Goal: Task Accomplishment & Management: Complete application form

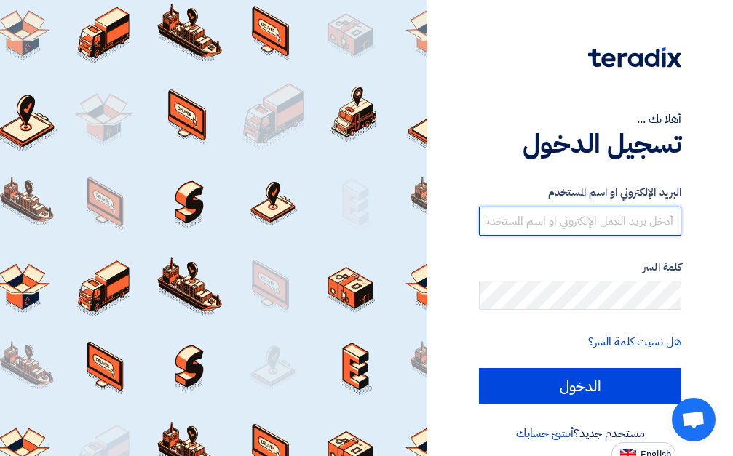
click at [620, 221] on input "text" at bounding box center [580, 221] width 202 height 29
click at [587, 215] on input "text" at bounding box center [580, 221] width 202 height 29
click at [593, 217] on input "text" at bounding box center [580, 221] width 202 height 29
type input "[EMAIL_ADDRESS][DOMAIN_NAME]"
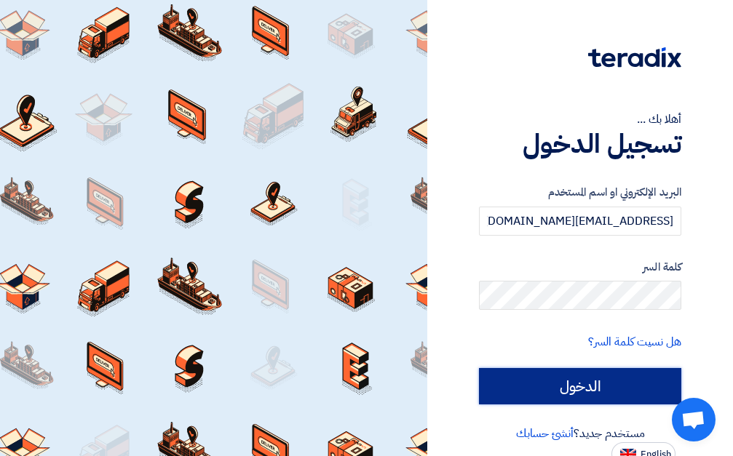
click at [569, 380] on input "الدخول" at bounding box center [580, 386] width 202 height 36
type input "Sign in"
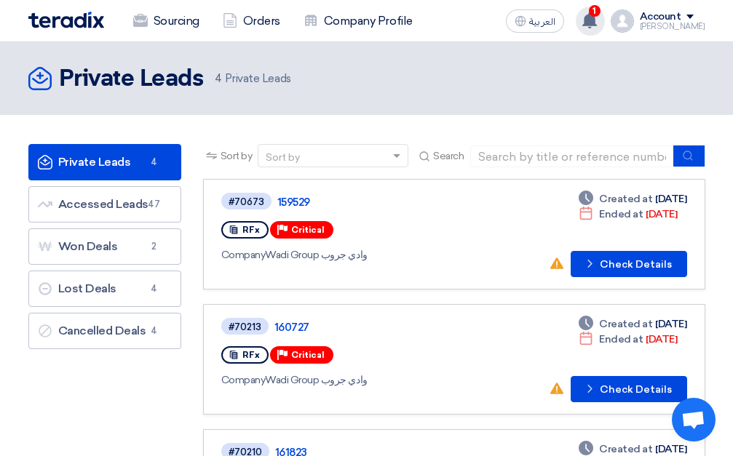
click at [597, 17] on use at bounding box center [589, 20] width 15 height 16
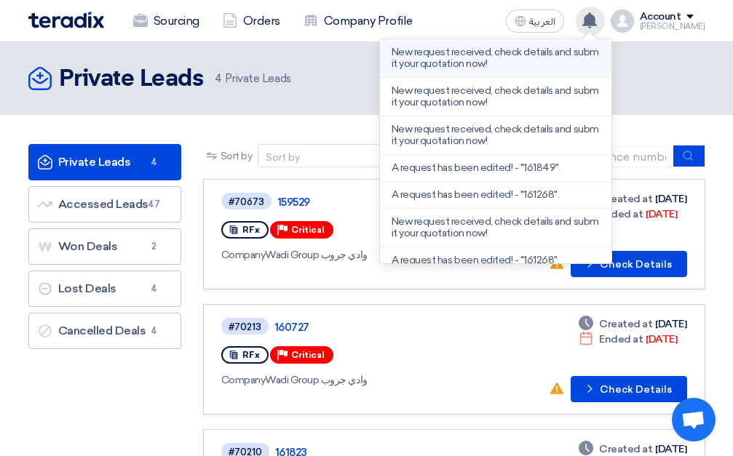
click at [504, 53] on p "New request received, check details and submit your quotation now!" at bounding box center [496, 58] width 208 height 23
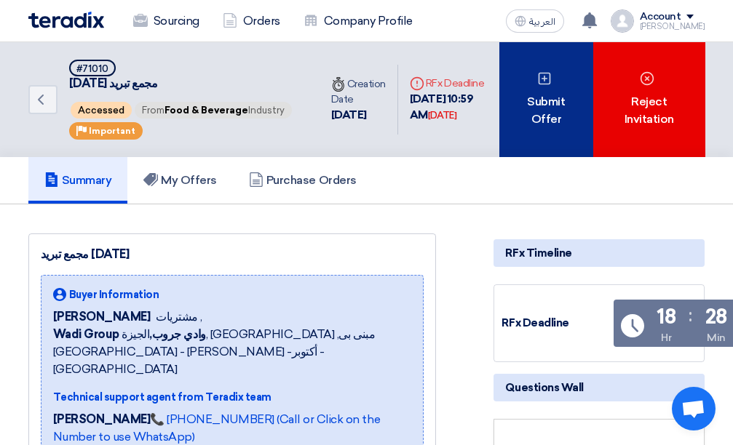
click at [566, 108] on div "Submit Offer" at bounding box center [546, 99] width 95 height 115
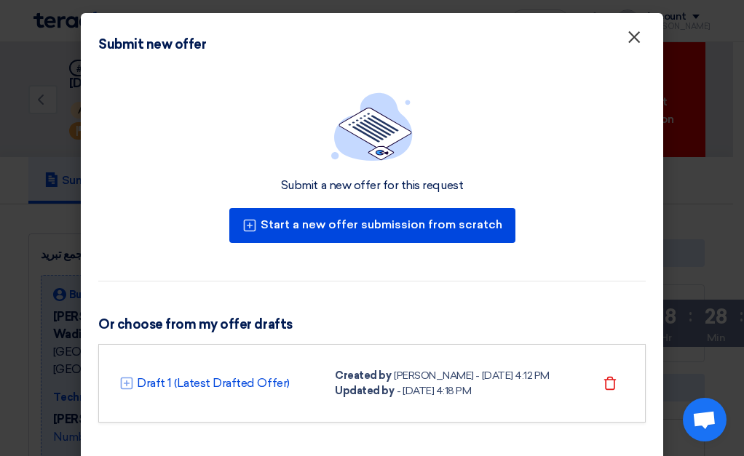
click at [632, 41] on span "×" at bounding box center [634, 40] width 15 height 29
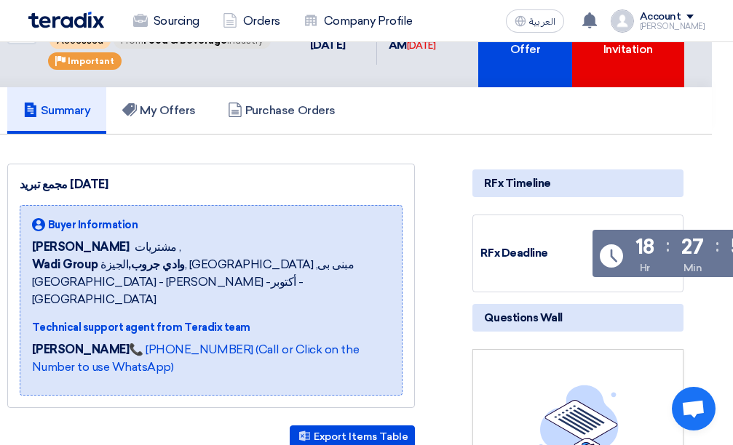
scroll to position [0, 21]
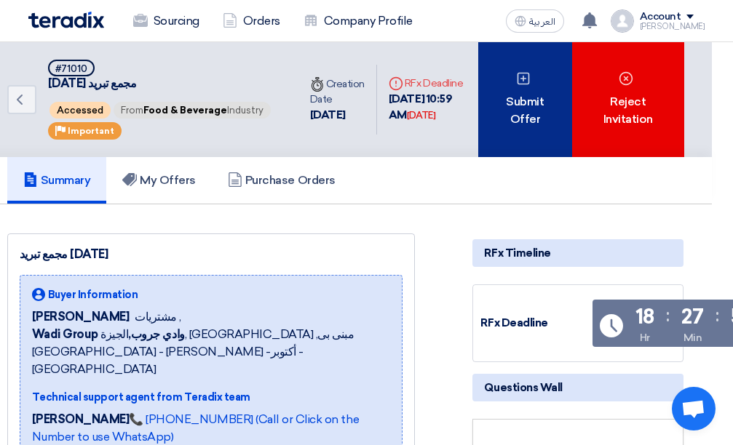
click at [536, 94] on div "Submit Offer" at bounding box center [525, 99] width 95 height 115
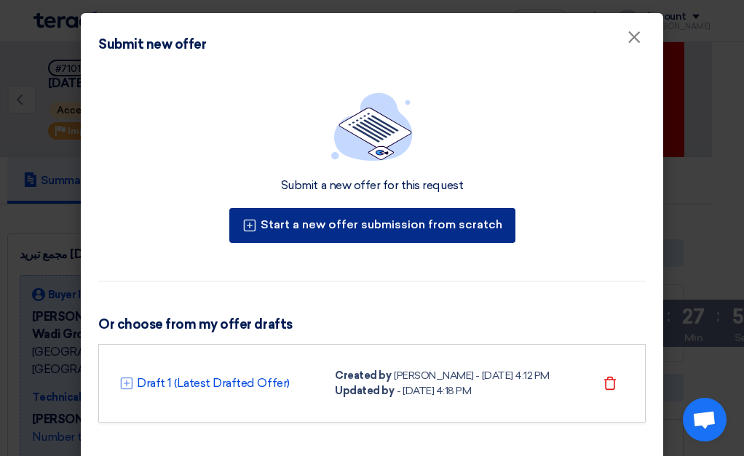
click at [395, 223] on button "Start a new offer submission from scratch" at bounding box center [372, 225] width 286 height 35
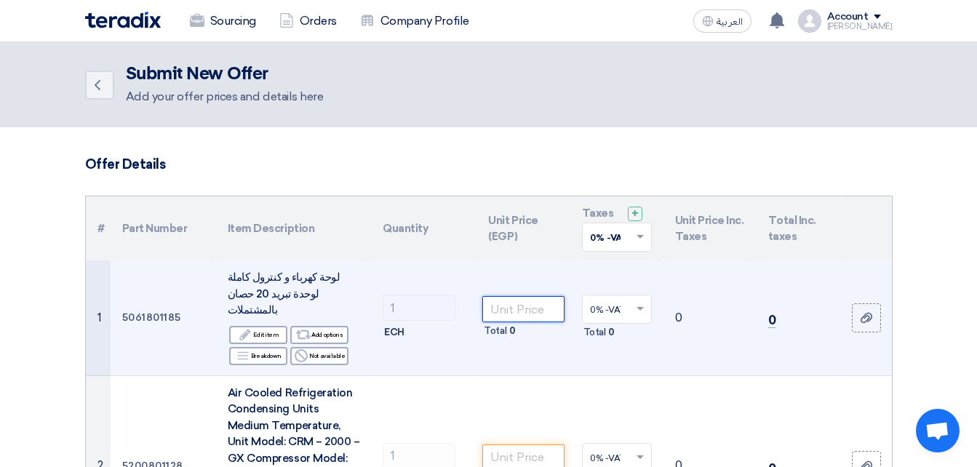
click at [525, 301] on input "number" at bounding box center [523, 309] width 82 height 26
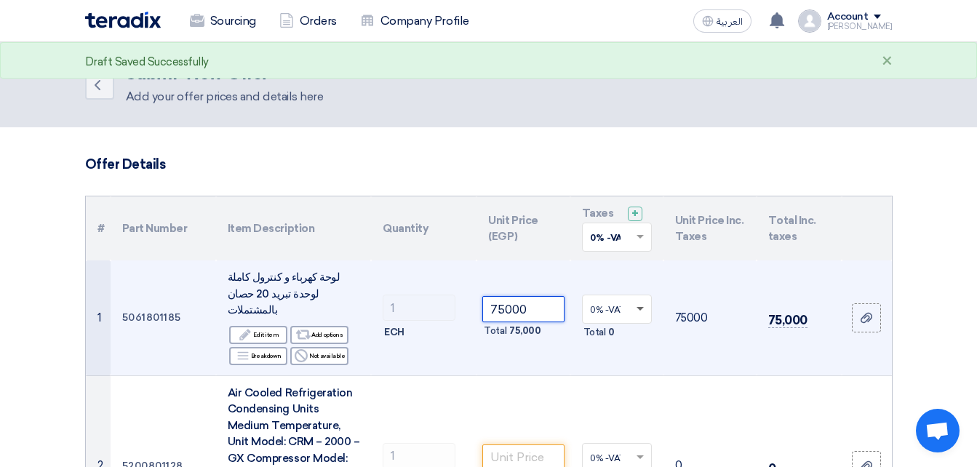
type input "75000"
click at [643, 307] on span at bounding box center [640, 309] width 7 height 5
click at [608, 357] on span "14% -VAT" at bounding box center [609, 362] width 38 height 10
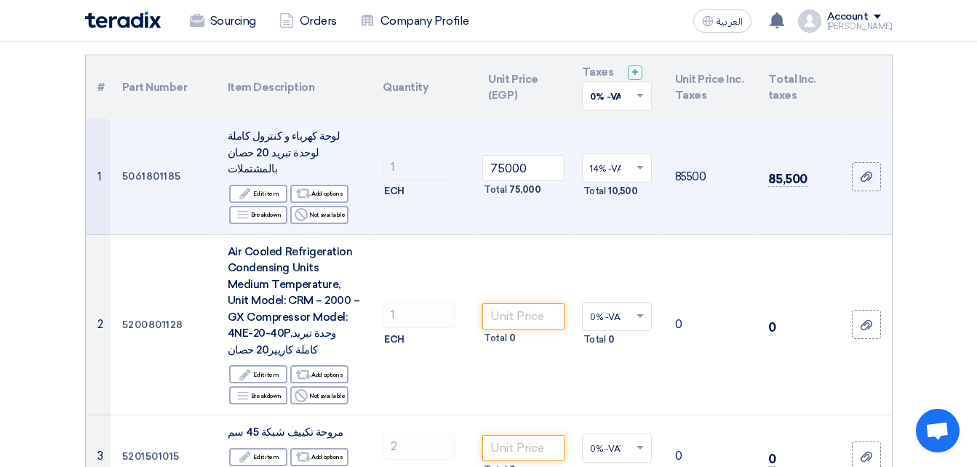
scroll to position [212, 0]
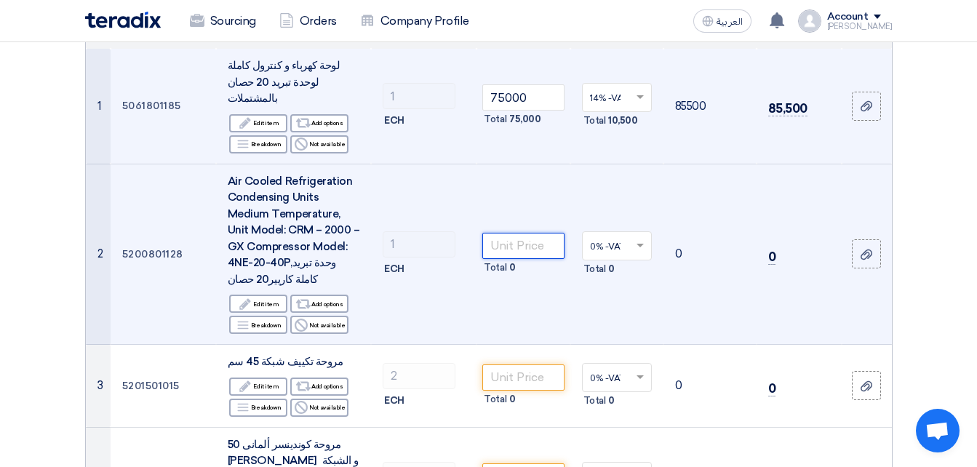
click at [548, 233] on input "number" at bounding box center [523, 246] width 82 height 26
type input "610000"
click at [638, 244] on span at bounding box center [640, 246] width 7 height 5
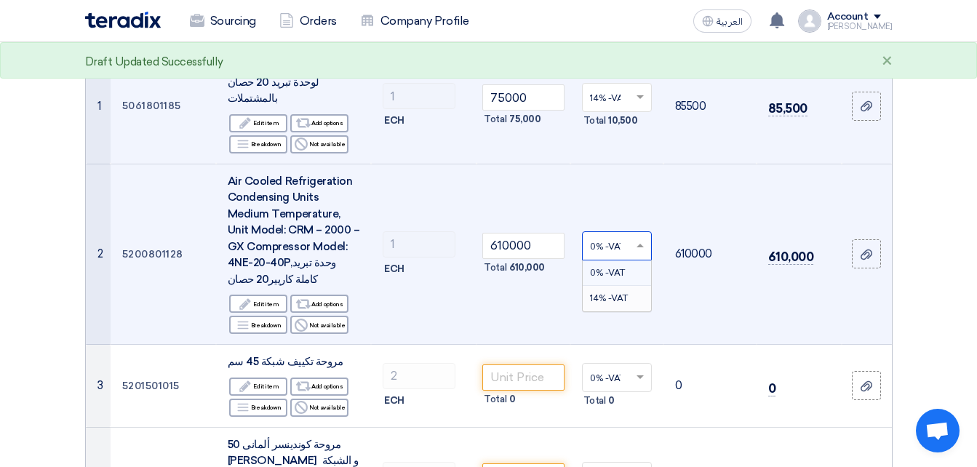
click at [617, 293] on span "14% -VAT" at bounding box center [609, 298] width 38 height 10
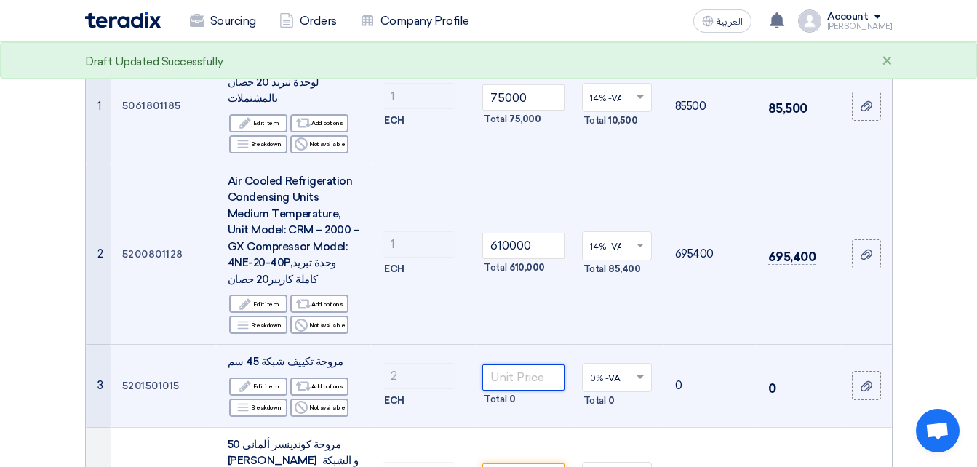
click at [521, 368] on input "number" at bounding box center [523, 378] width 82 height 26
type input "4300"
click at [635, 371] on span at bounding box center [642, 377] width 18 height 13
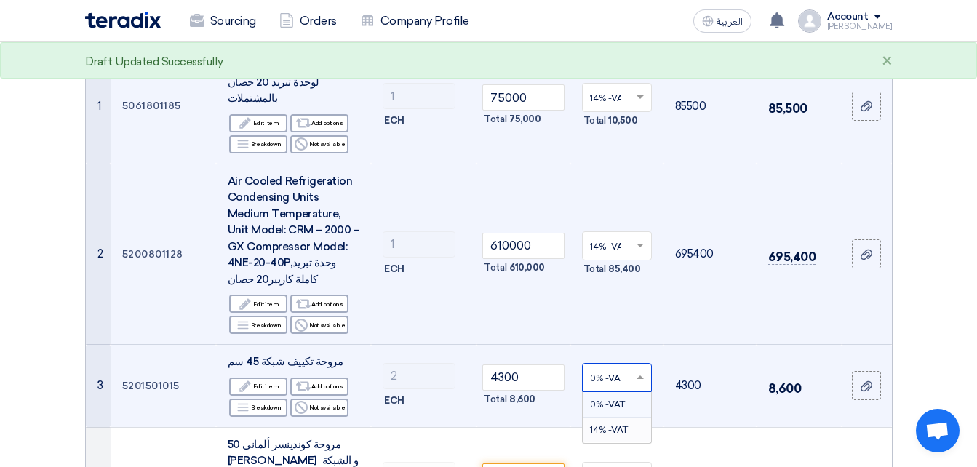
click at [606, 425] on span "14% -VAT" at bounding box center [609, 430] width 38 height 10
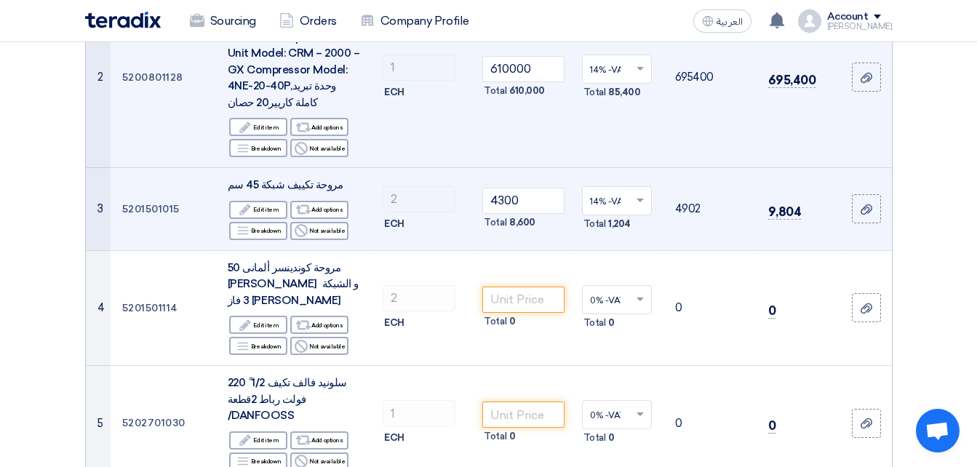
scroll to position [400, 0]
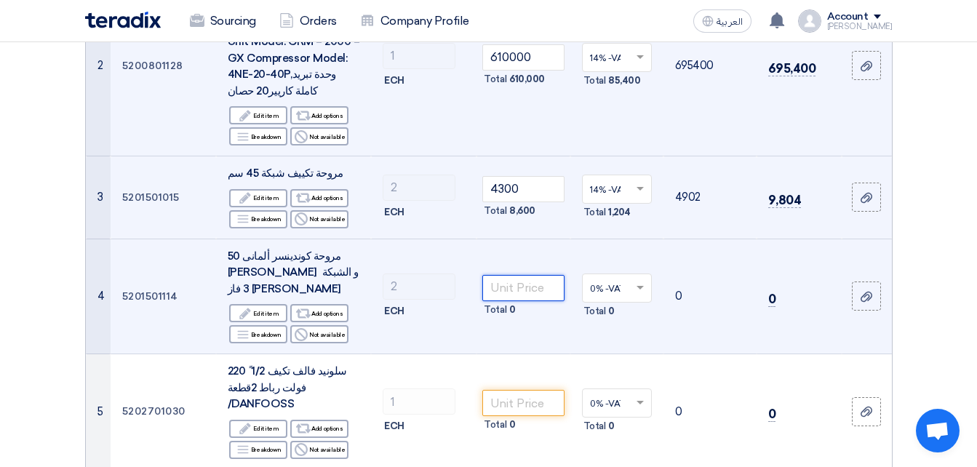
click at [524, 275] on input "number" at bounding box center [523, 288] width 82 height 26
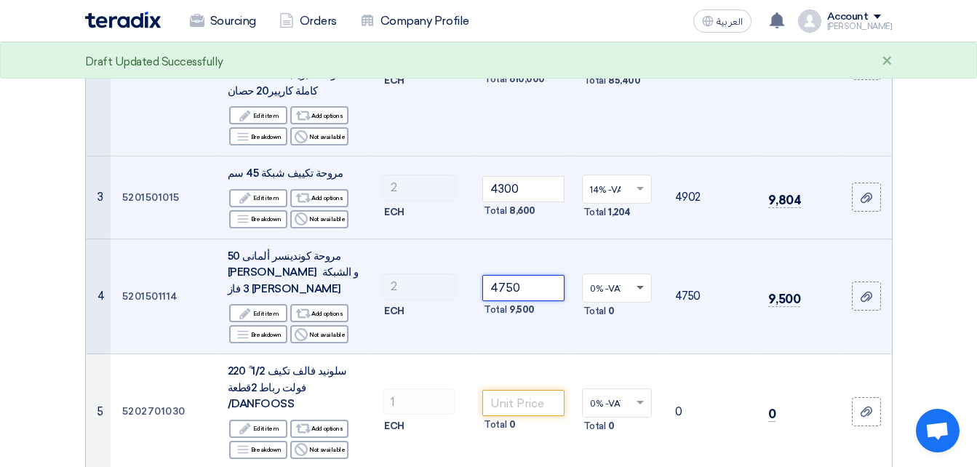
type input "4750"
click at [637, 286] on span at bounding box center [640, 288] width 7 height 5
click at [610, 335] on span "14% -VAT" at bounding box center [609, 340] width 38 height 10
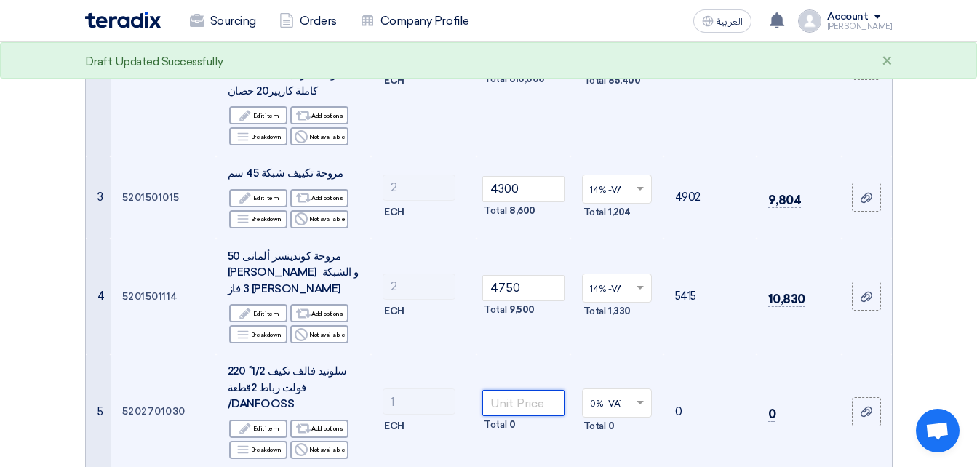
click at [505, 390] on input "number" at bounding box center [523, 403] width 82 height 26
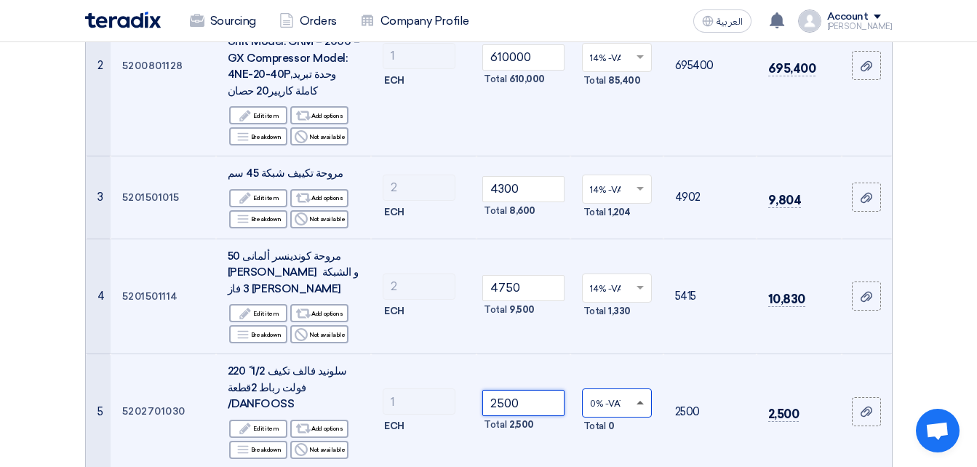
type input "2500"
click at [638, 401] on span at bounding box center [640, 403] width 7 height 4
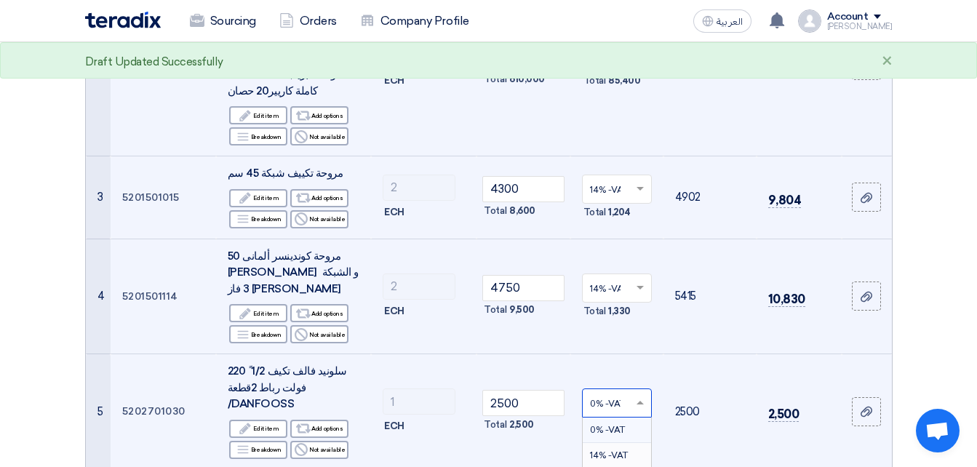
click at [613, 450] on span "14% -VAT" at bounding box center [609, 455] width 38 height 10
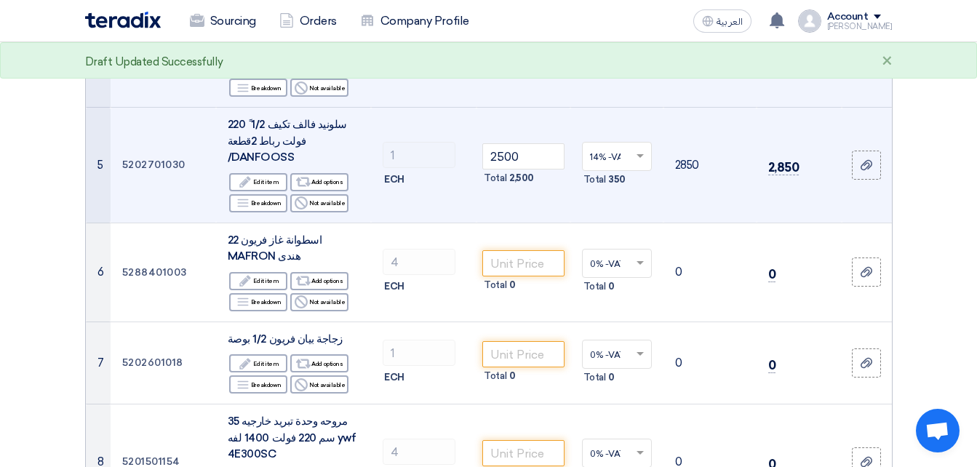
scroll to position [683, 0]
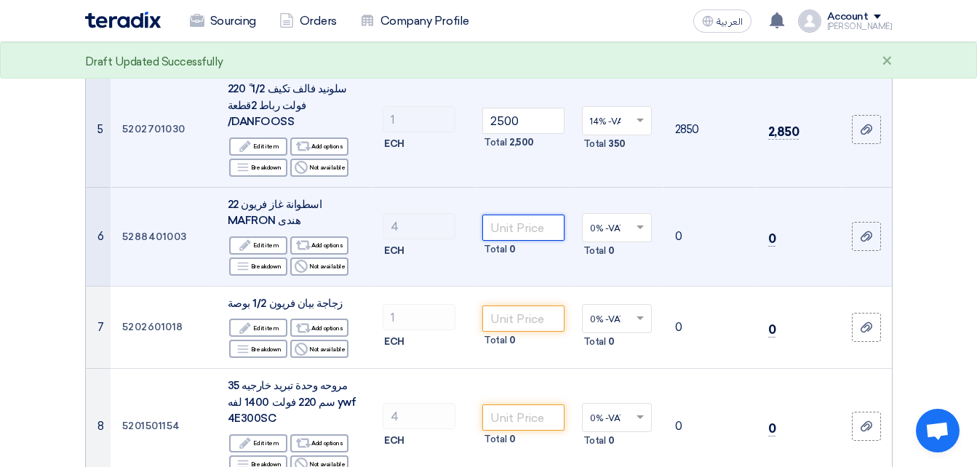
click at [539, 215] on input "number" at bounding box center [523, 228] width 82 height 26
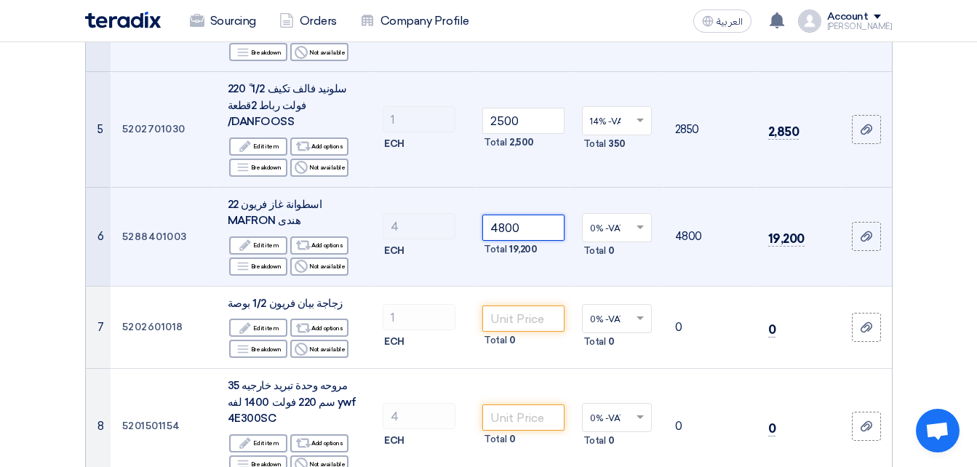
click at [648, 221] on span at bounding box center [642, 227] width 18 height 13
type input "4800"
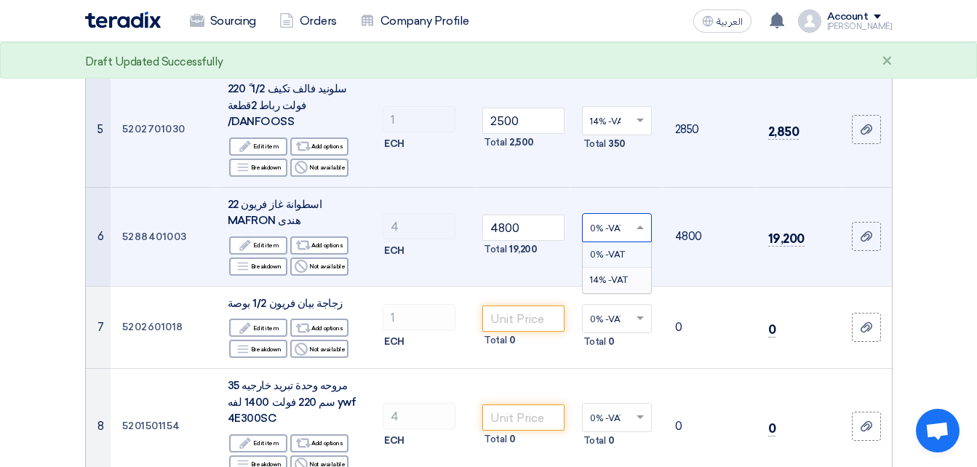
click at [619, 275] on span "14% -VAT" at bounding box center [609, 280] width 38 height 10
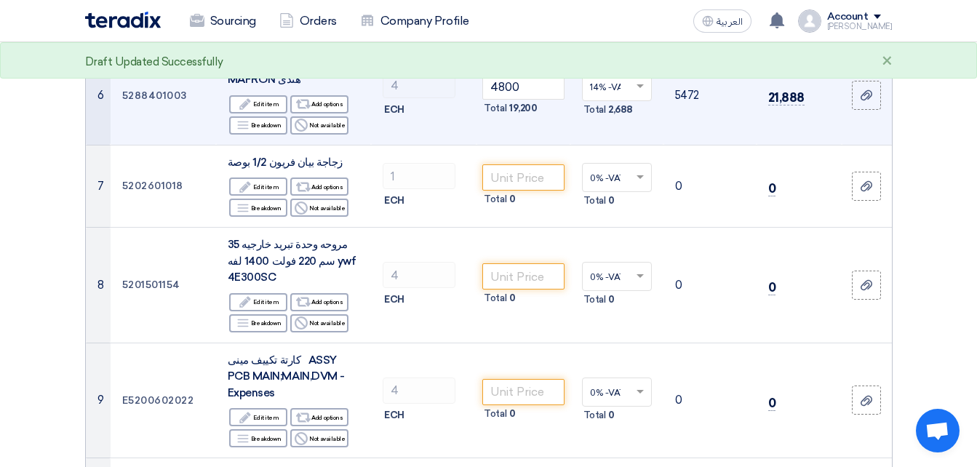
scroll to position [835, 0]
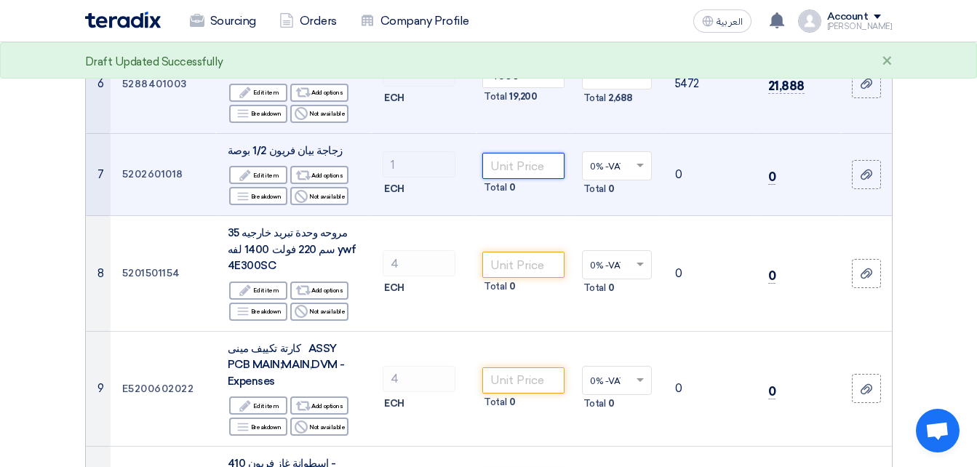
click at [555, 153] on input "number" at bounding box center [523, 166] width 82 height 26
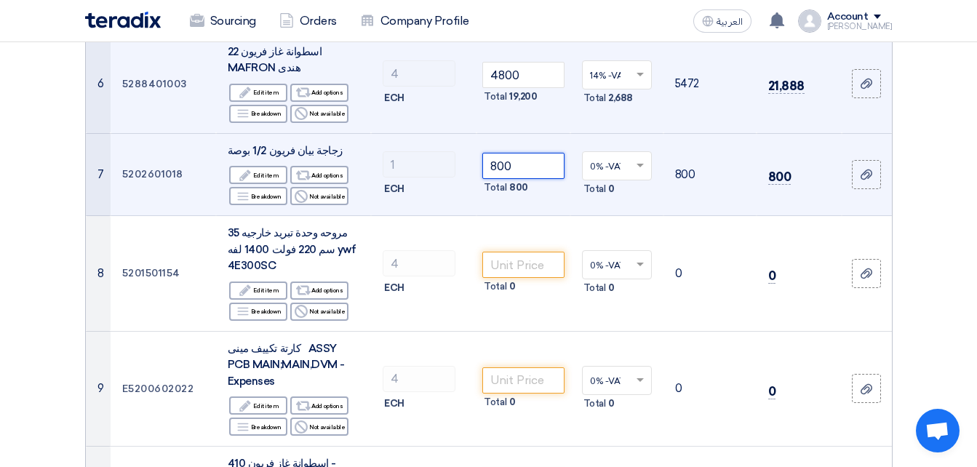
click at [640, 159] on span at bounding box center [642, 165] width 18 height 13
type input "800"
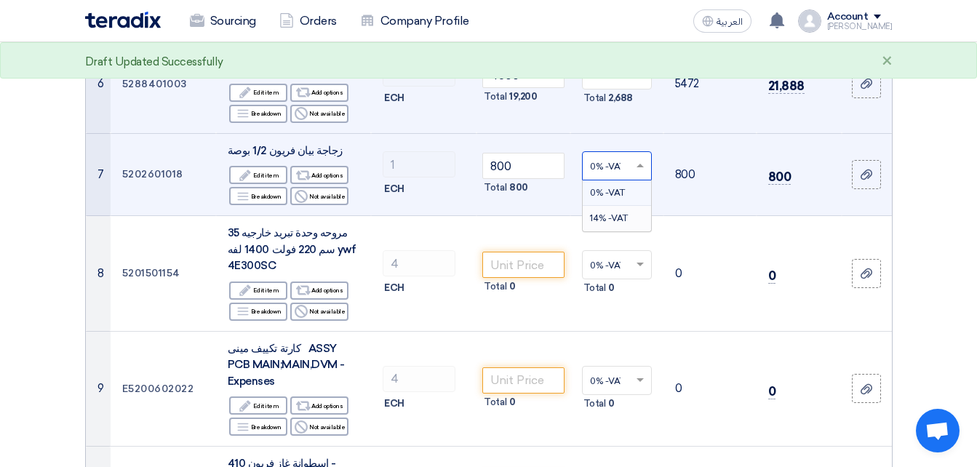
click at [634, 206] on div "14% -VAT" at bounding box center [617, 218] width 68 height 25
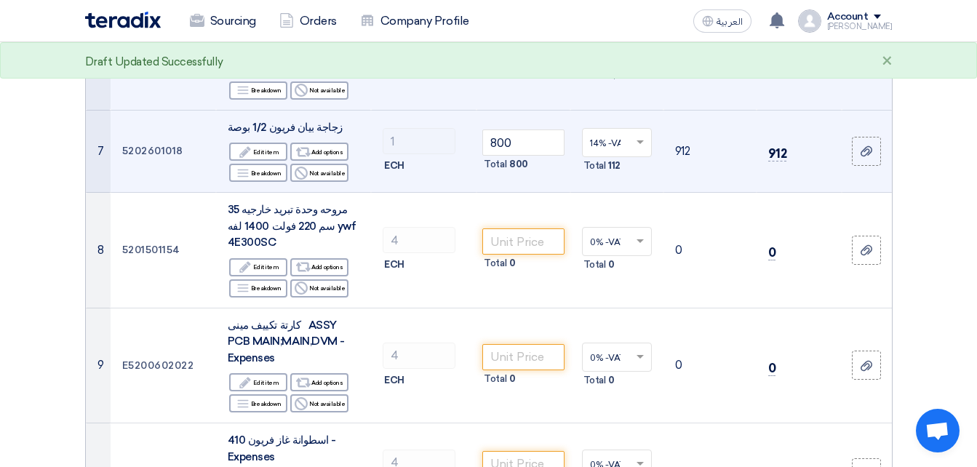
scroll to position [871, 0]
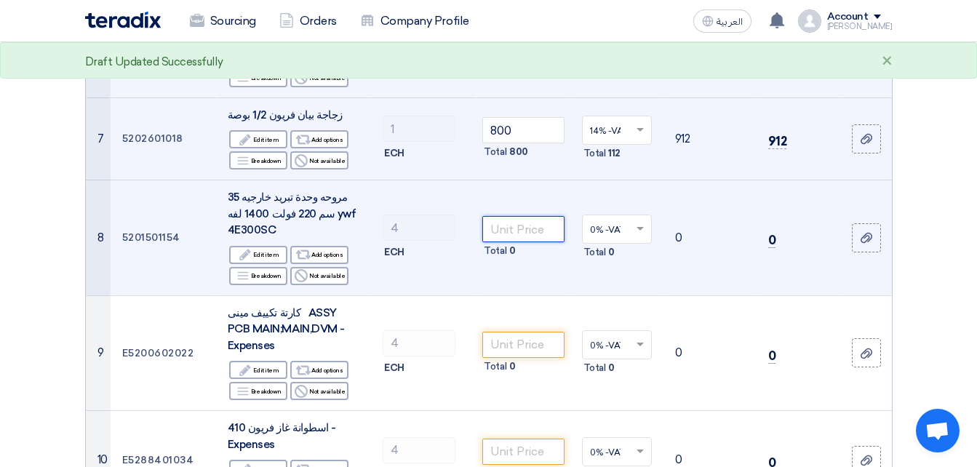
click at [545, 216] on input "number" at bounding box center [523, 229] width 82 height 26
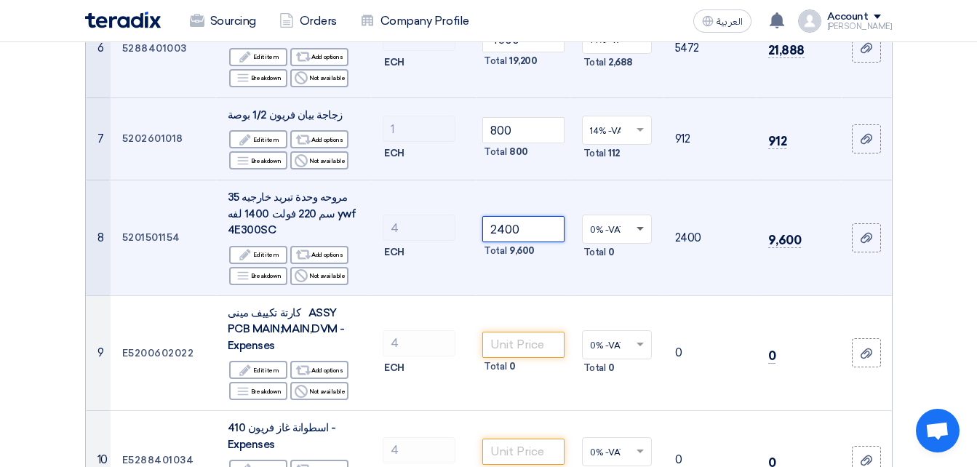
click at [643, 227] on span at bounding box center [640, 229] width 7 height 5
type input "2400"
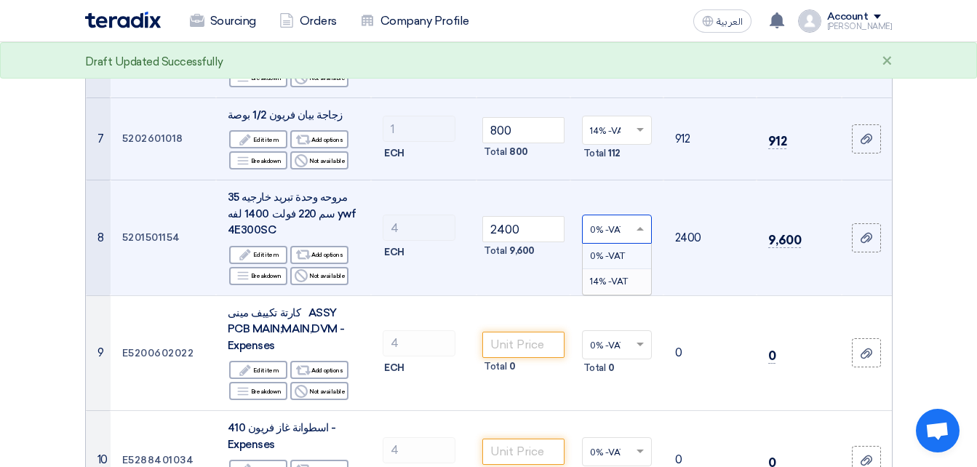
click at [624, 277] on span "14% -VAT" at bounding box center [609, 282] width 38 height 10
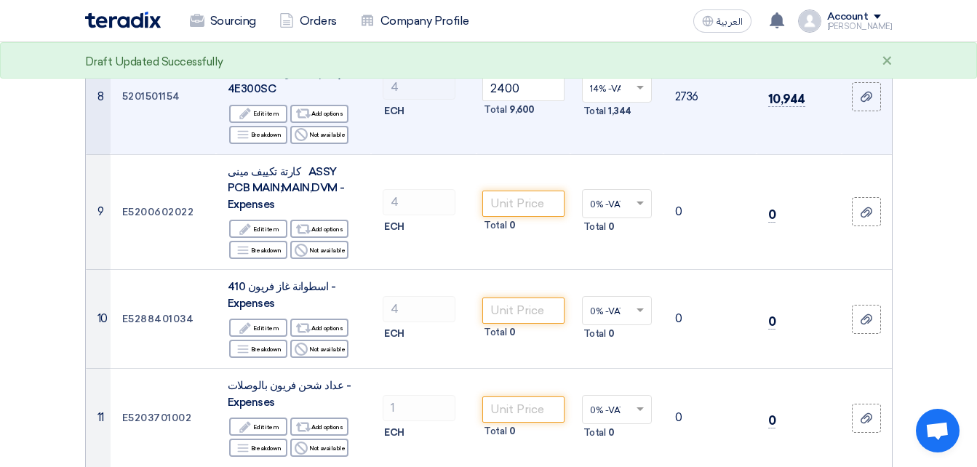
scroll to position [1083, 0]
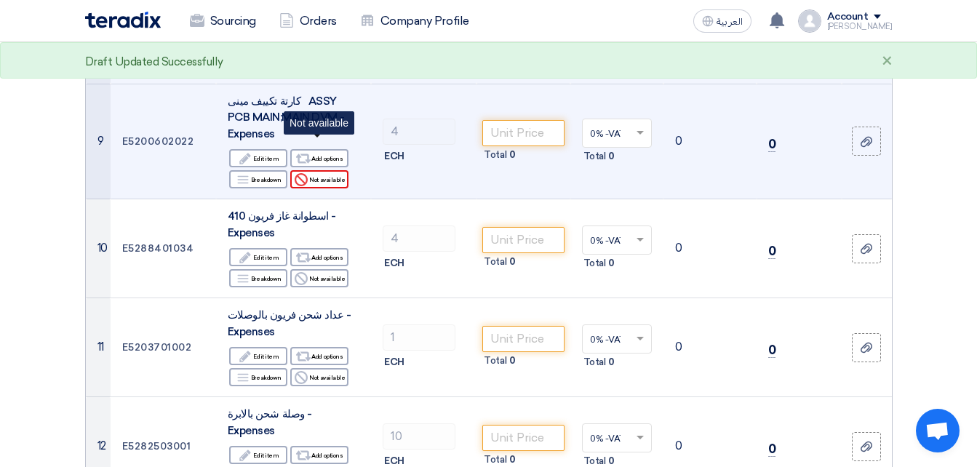
click at [312, 170] on div "Reject Not available" at bounding box center [319, 179] width 58 height 18
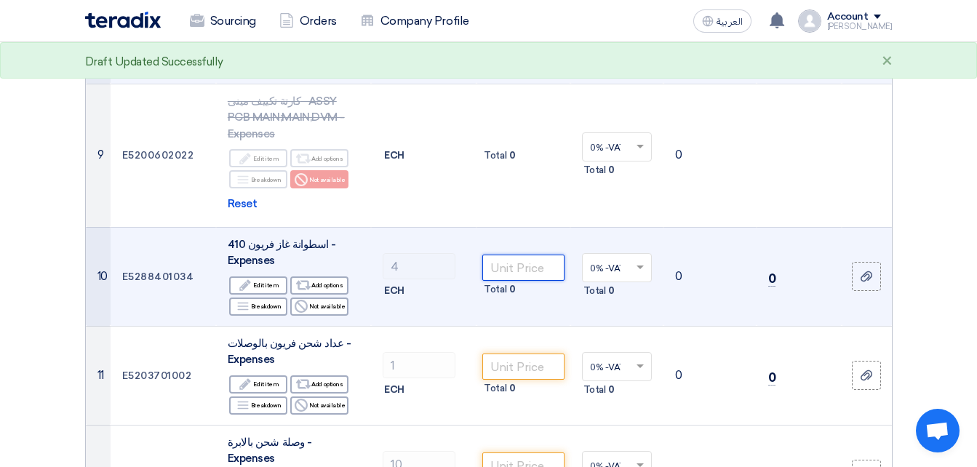
click at [522, 255] on input "number" at bounding box center [523, 268] width 82 height 26
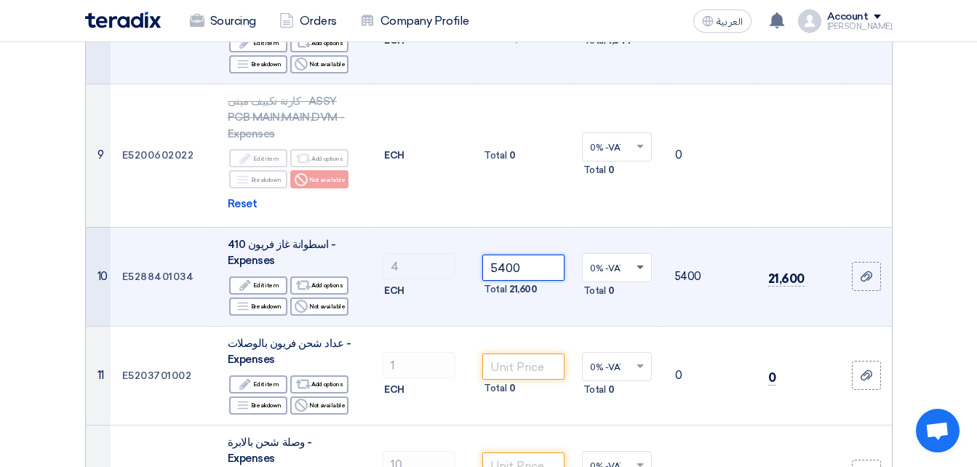
click at [643, 266] on span at bounding box center [640, 268] width 7 height 5
type input "5400"
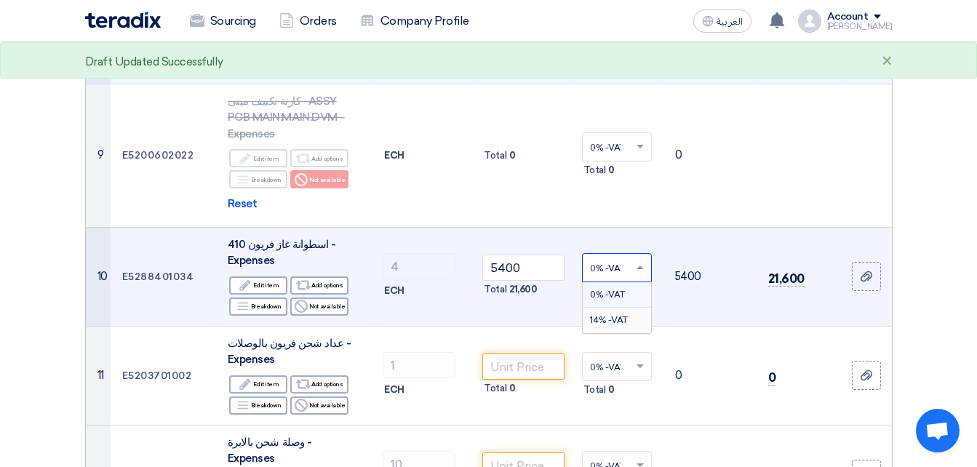
click at [621, 308] on div "14% -VAT" at bounding box center [617, 320] width 68 height 25
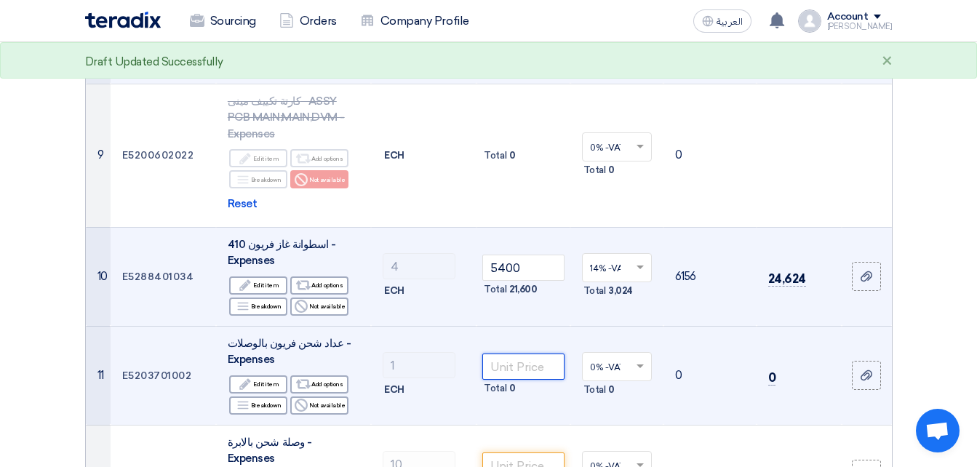
click at [536, 354] on input "number" at bounding box center [523, 367] width 82 height 26
click at [638, 355] on div at bounding box center [617, 367] width 68 height 24
type input "2500"
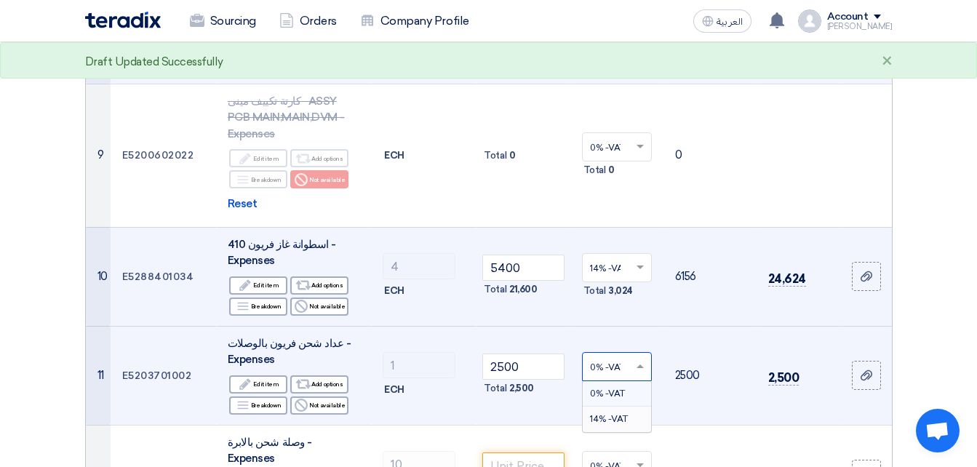
click at [606, 414] on span "14% -VAT" at bounding box center [609, 419] width 38 height 10
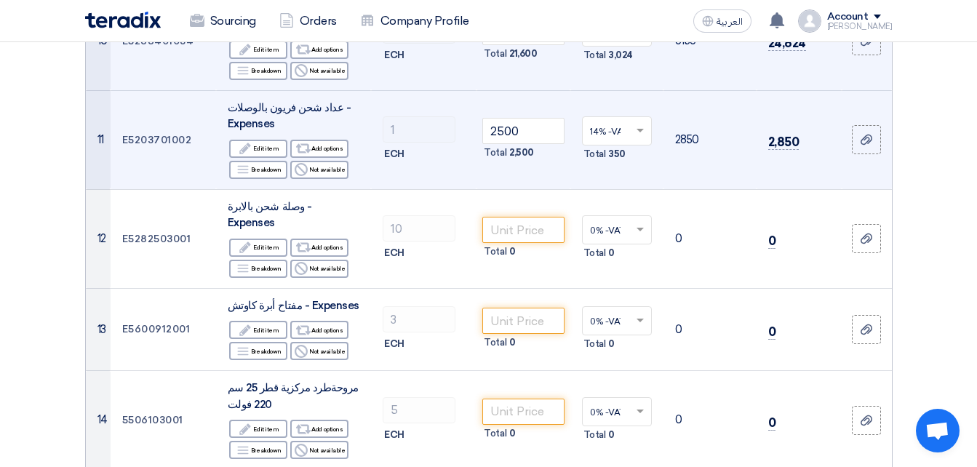
scroll to position [1378, 0]
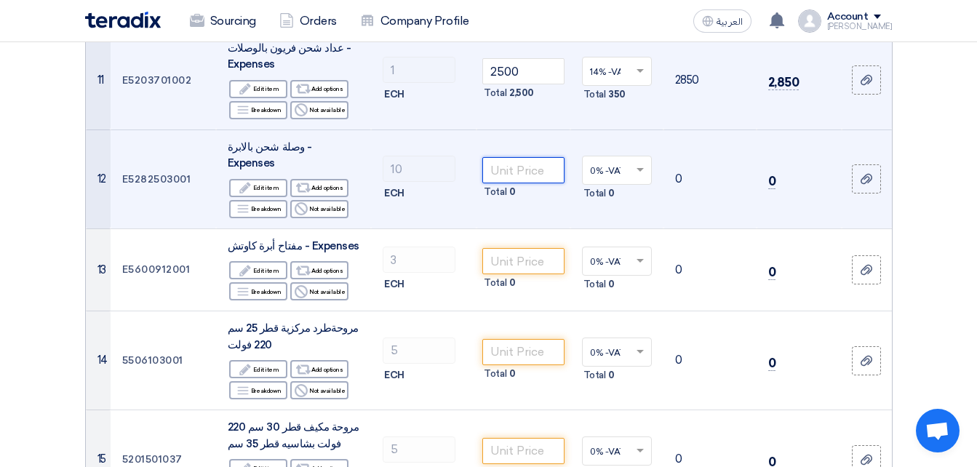
click at [528, 157] on input "number" at bounding box center [523, 170] width 82 height 26
click at [634, 164] on span at bounding box center [642, 170] width 18 height 13
type input "30"
click at [615, 218] on span "14% -VAT" at bounding box center [609, 223] width 38 height 10
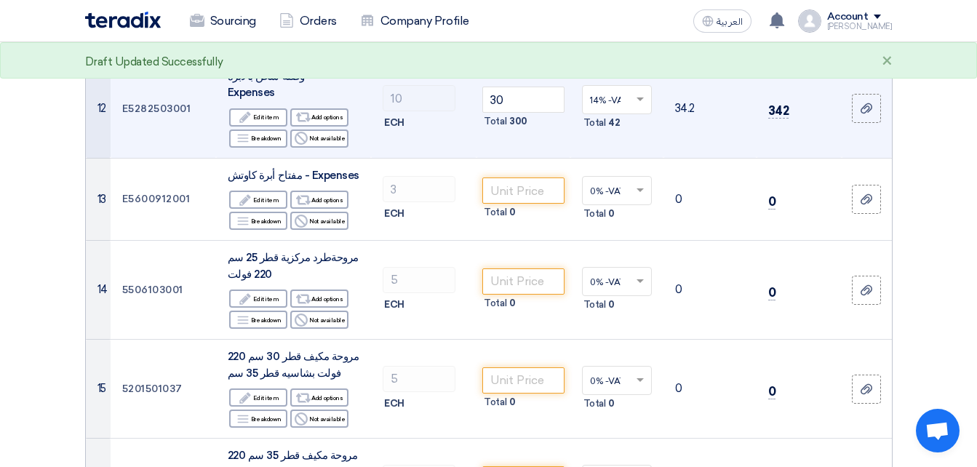
scroll to position [1461, 0]
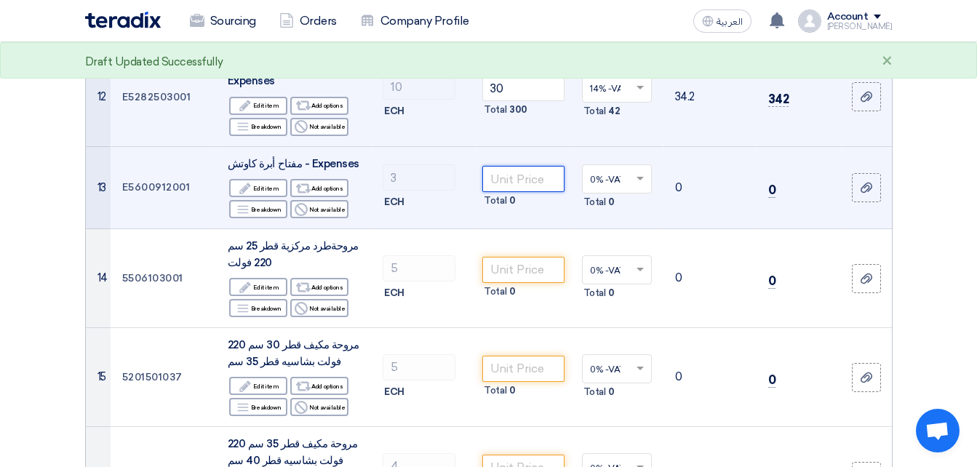
click at [547, 166] on input "number" at bounding box center [523, 179] width 82 height 26
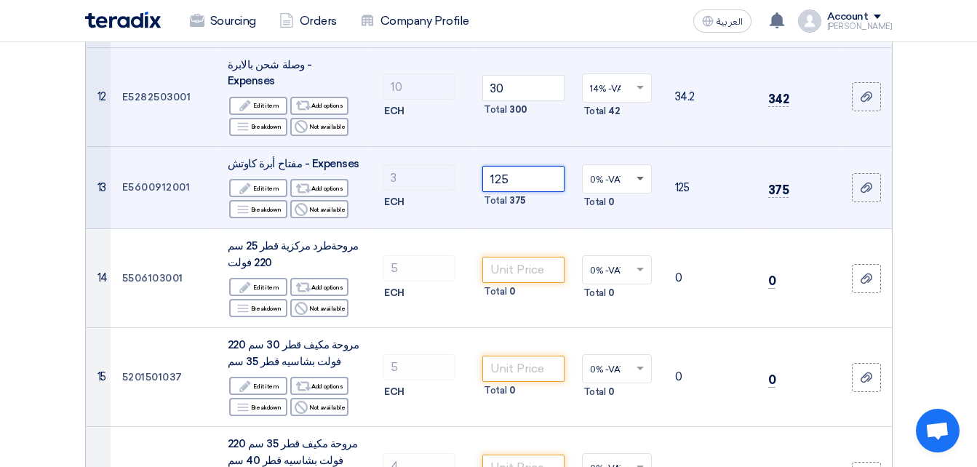
click at [639, 172] on span at bounding box center [642, 178] width 18 height 13
type input "125"
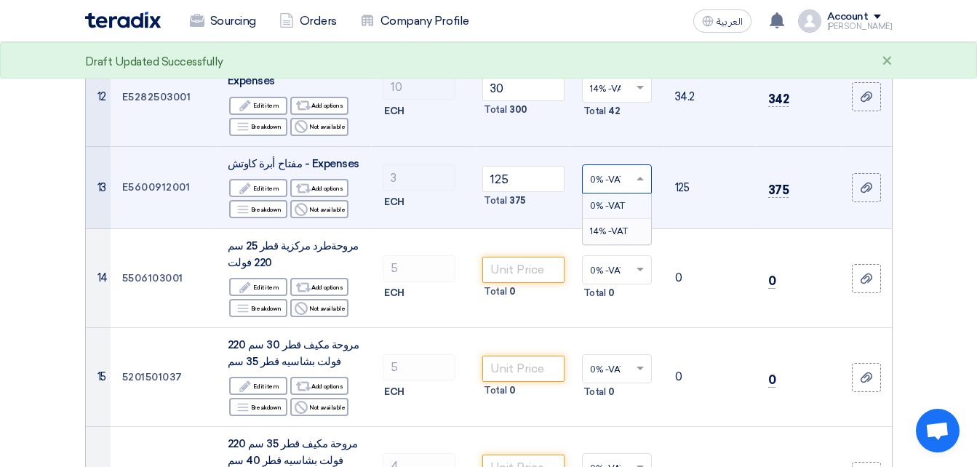
click at [626, 219] on div "14% -VAT" at bounding box center [617, 231] width 68 height 25
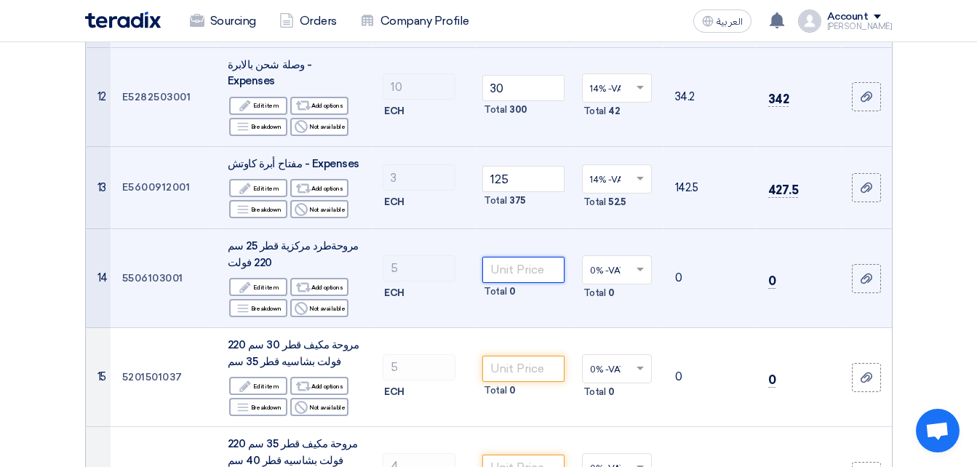
click at [528, 257] on input "number" at bounding box center [523, 270] width 82 height 26
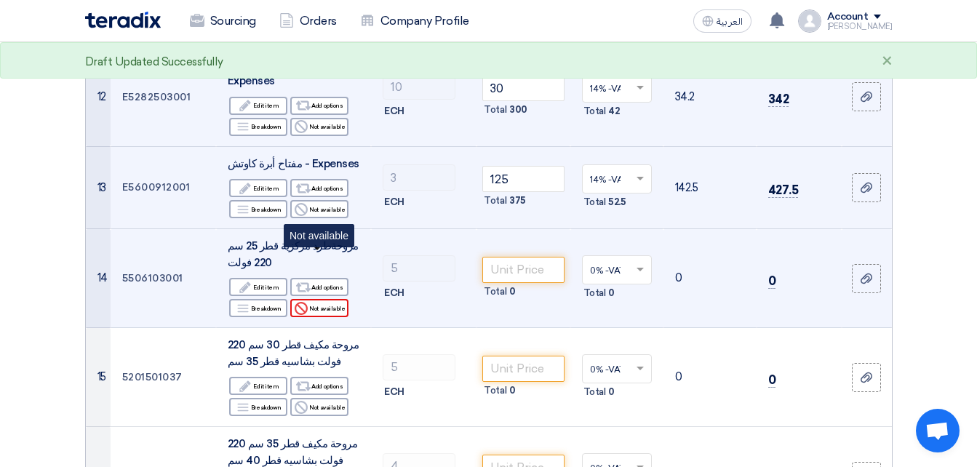
click at [319, 299] on div "Reject Not available" at bounding box center [319, 308] width 58 height 18
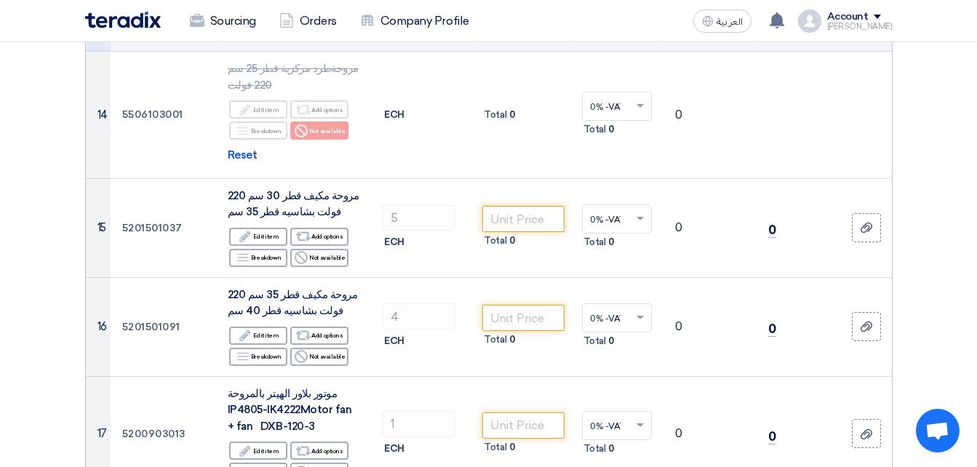
scroll to position [1674, 0]
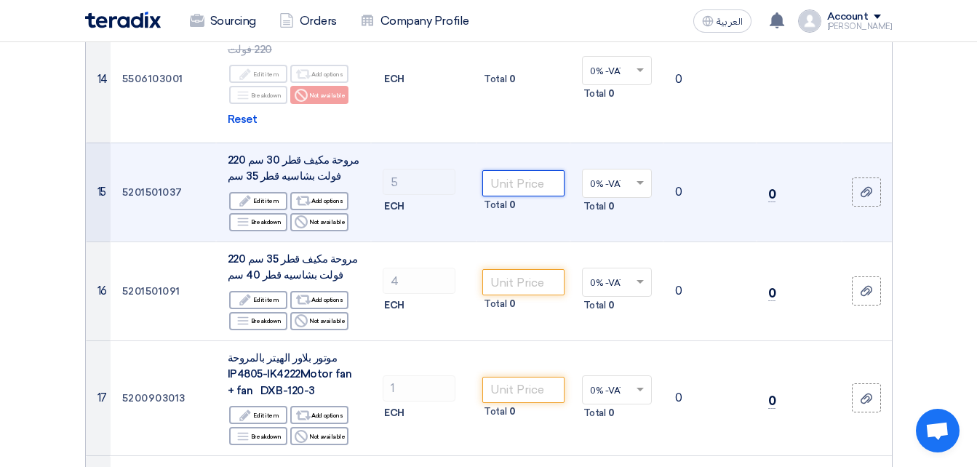
click at [499, 170] on input "number" at bounding box center [523, 183] width 82 height 26
click at [646, 177] on span at bounding box center [642, 183] width 18 height 13
type input "2200"
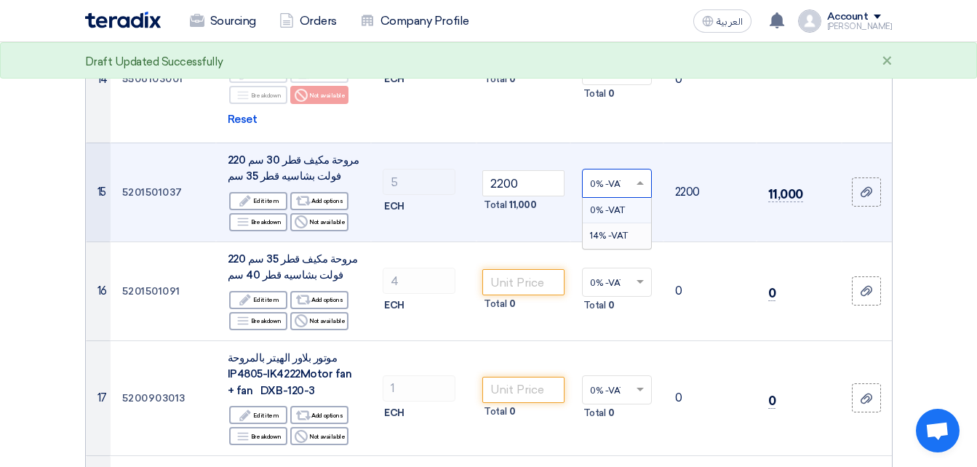
click at [626, 231] on span "14% -VAT" at bounding box center [609, 236] width 38 height 10
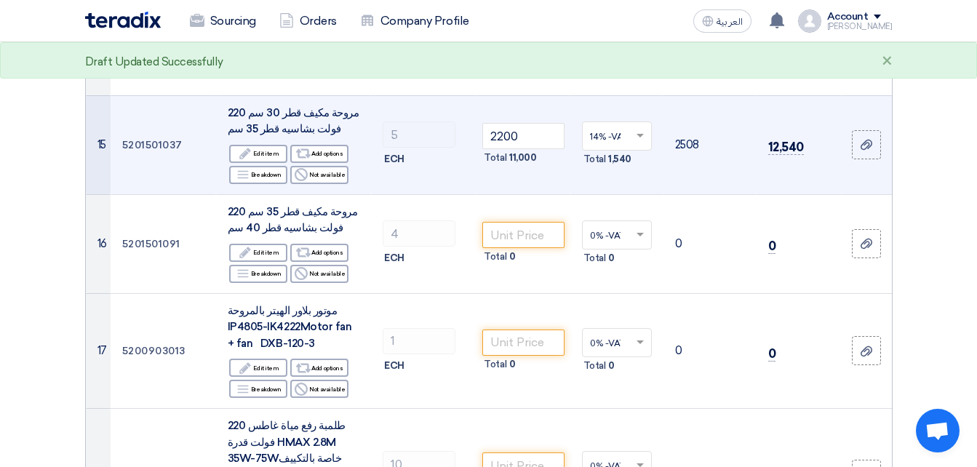
scroll to position [1745, 0]
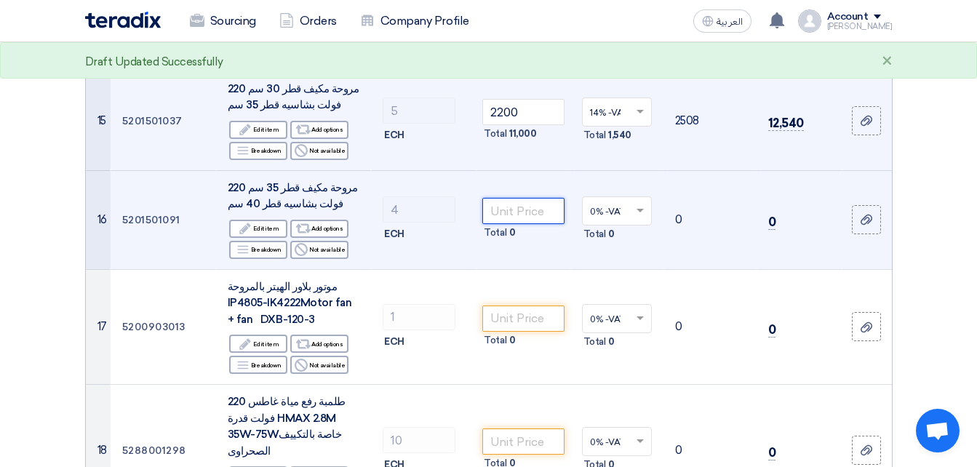
click at [530, 198] on input "number" at bounding box center [523, 211] width 82 height 26
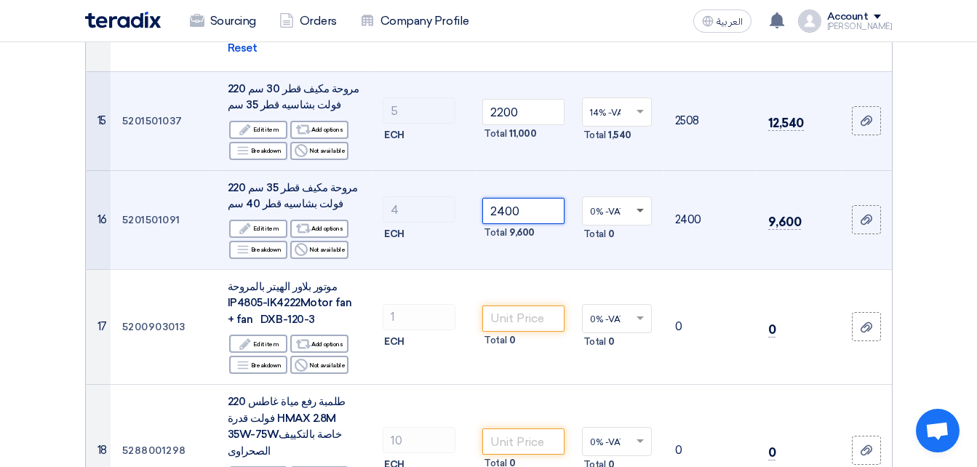
click at [640, 204] on span at bounding box center [642, 210] width 18 height 13
type input "2400"
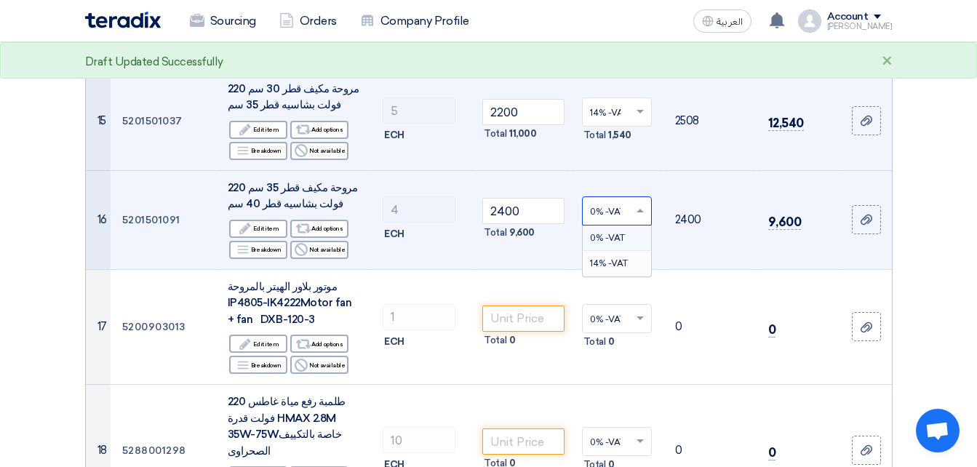
click at [610, 258] on span "14% -VAT" at bounding box center [609, 263] width 38 height 10
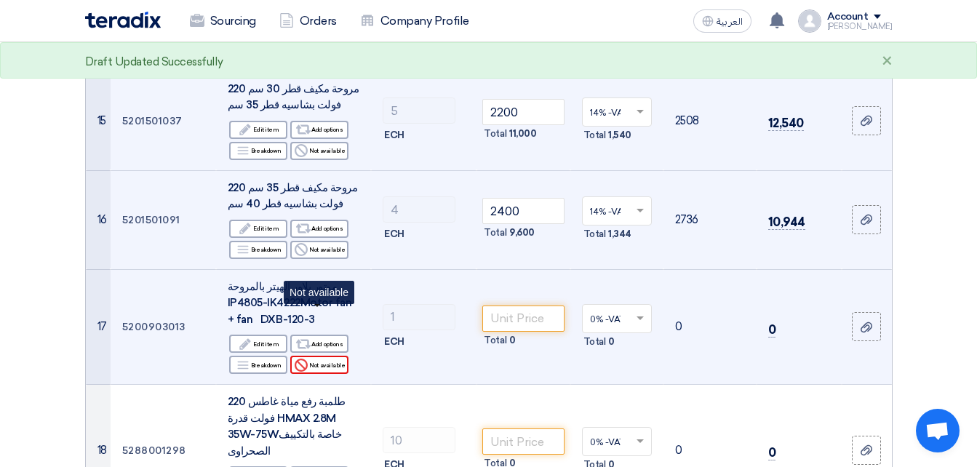
click at [325, 356] on div "Reject Not available" at bounding box center [319, 365] width 58 height 18
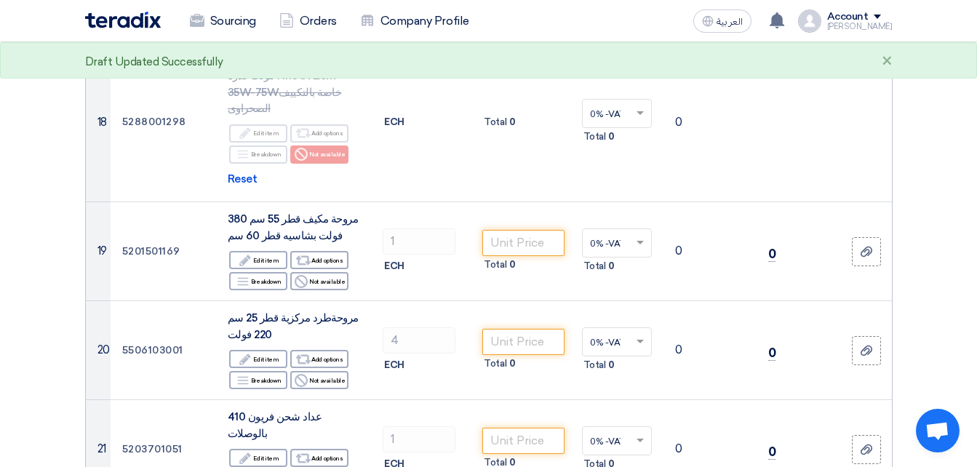
scroll to position [2199, 0]
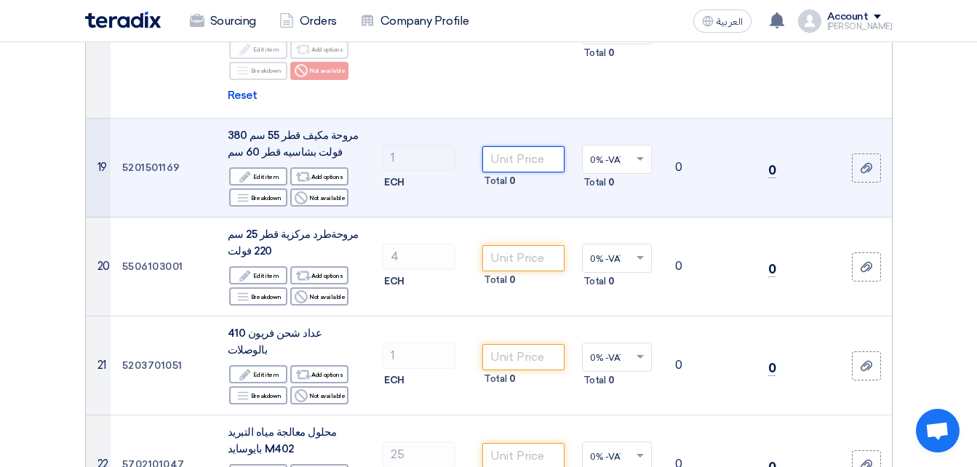
click at [531, 146] on input "number" at bounding box center [523, 159] width 82 height 26
click at [646, 153] on span at bounding box center [642, 159] width 18 height 13
type input "4900"
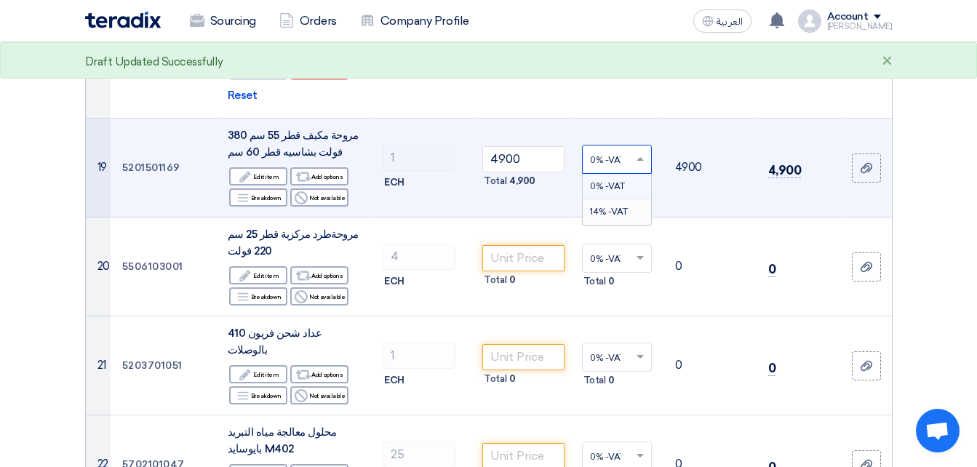
click at [622, 207] on span "14% -VAT" at bounding box center [609, 212] width 38 height 10
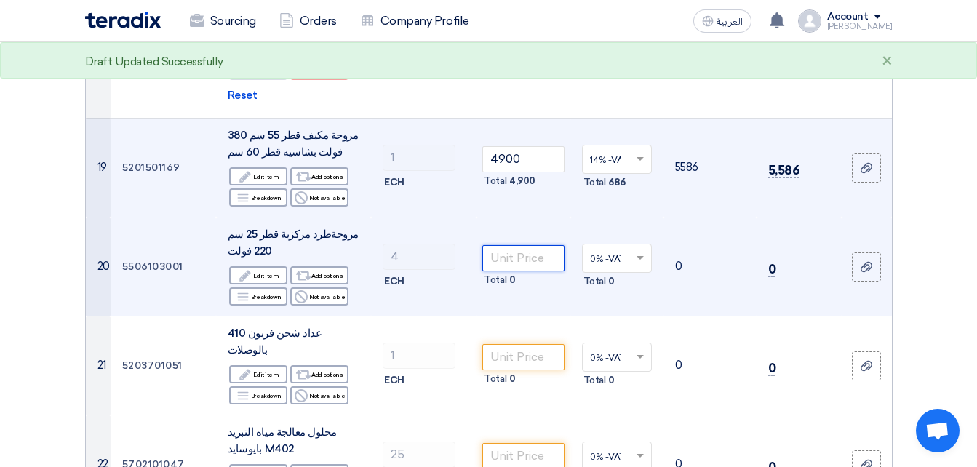
click at [520, 245] on input "number" at bounding box center [523, 258] width 82 height 26
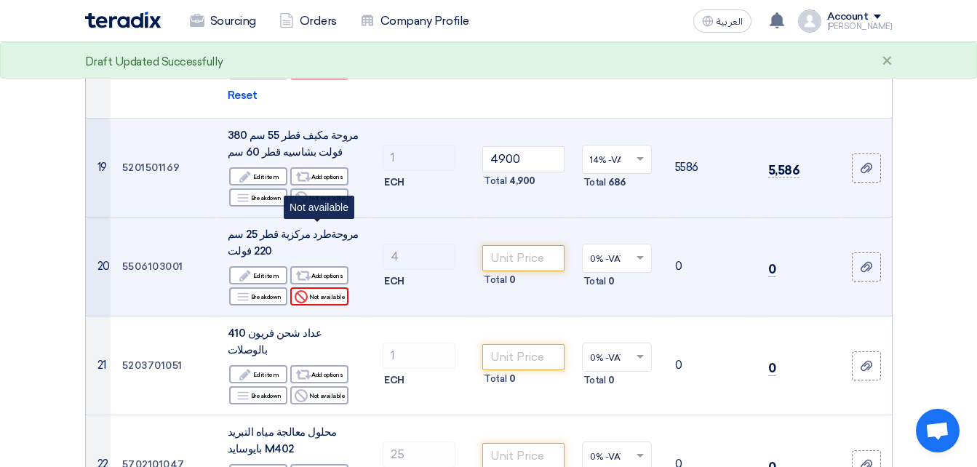
click at [336, 287] on div "Reject Not available" at bounding box center [319, 296] width 58 height 18
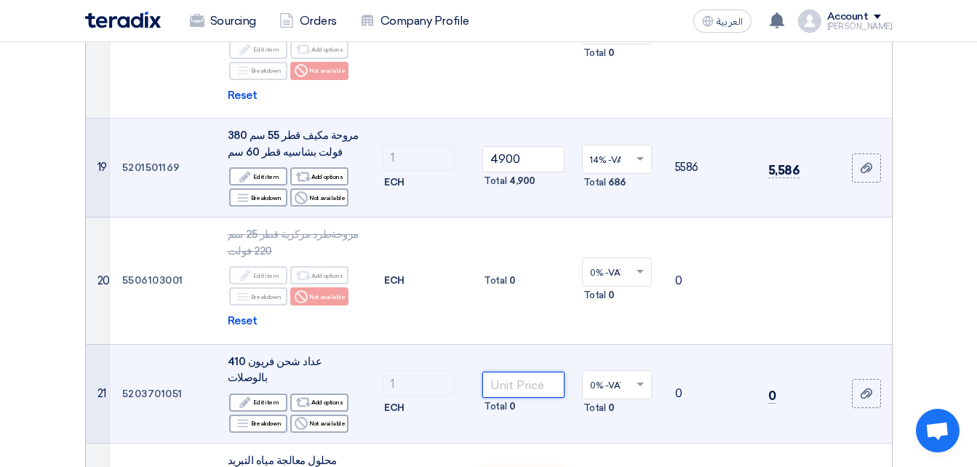
click at [496, 372] on input "number" at bounding box center [523, 385] width 82 height 26
click at [640, 378] on span at bounding box center [642, 384] width 18 height 13
type input "2600"
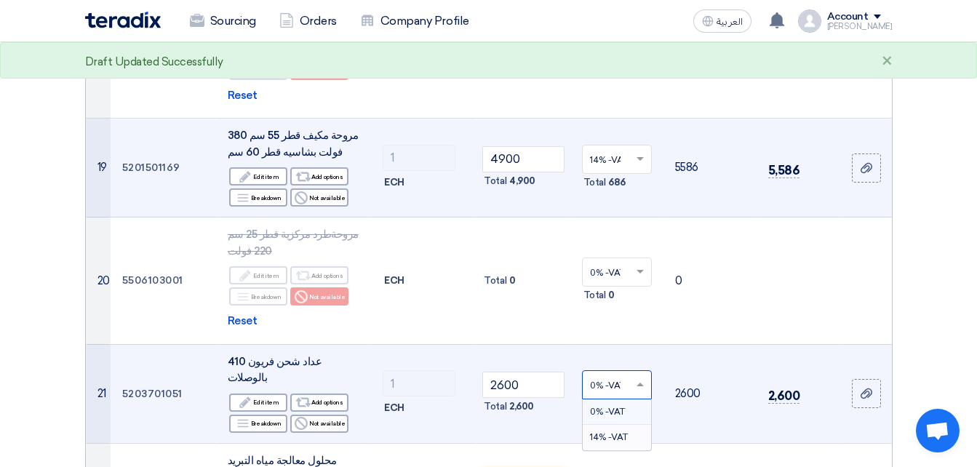
click at [620, 432] on span "14% -VAT" at bounding box center [609, 437] width 38 height 10
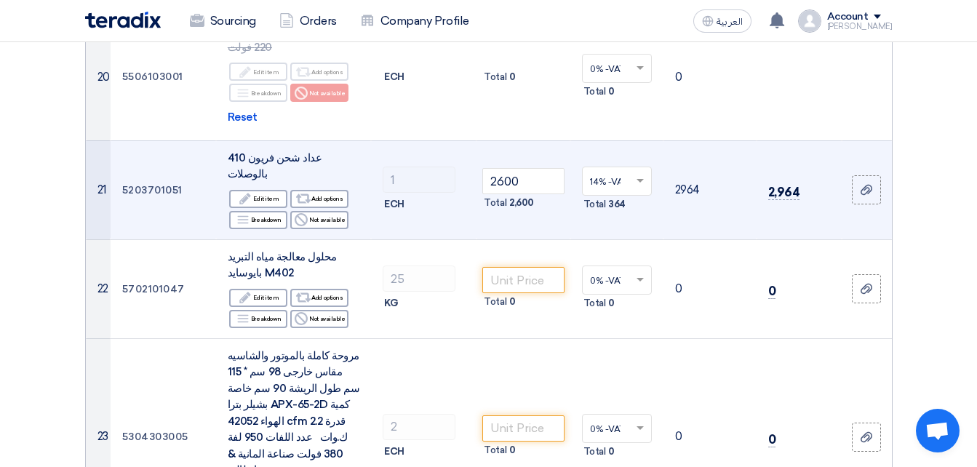
scroll to position [2415, 0]
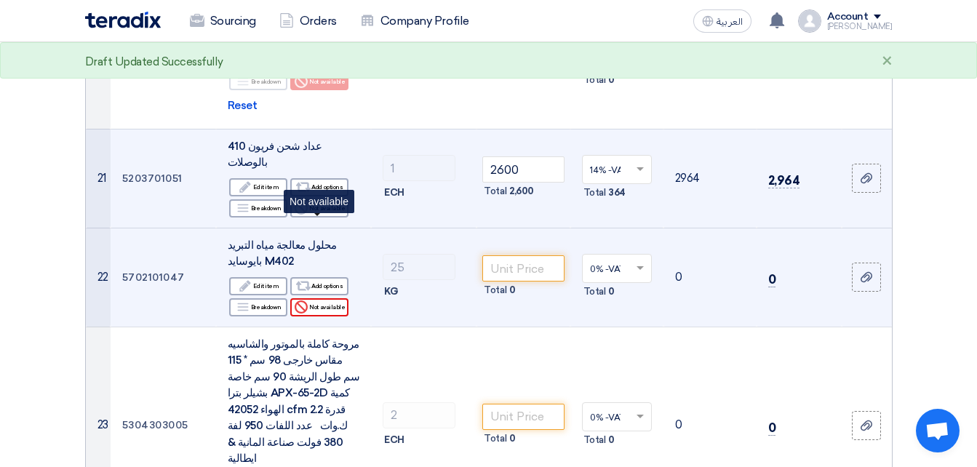
click at [325, 298] on div "Reject Not available" at bounding box center [319, 307] width 58 height 18
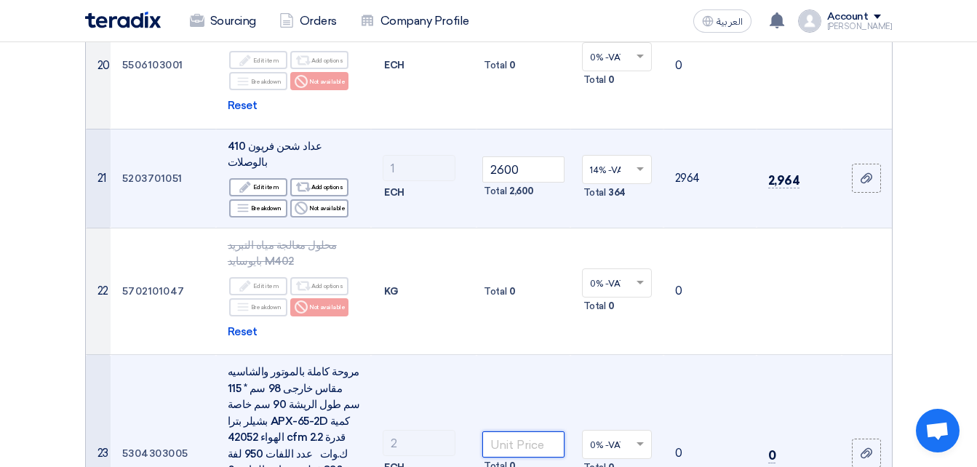
click at [520, 432] on input "number" at bounding box center [523, 445] width 82 height 26
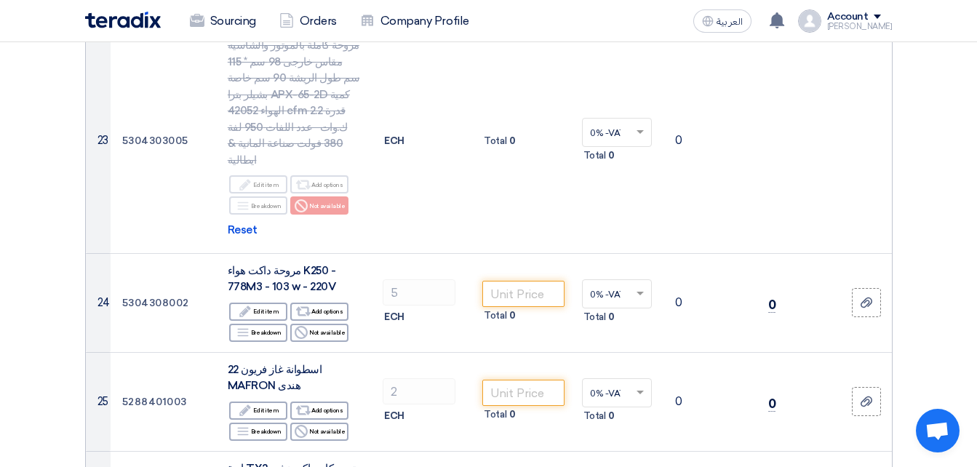
scroll to position [2730, 0]
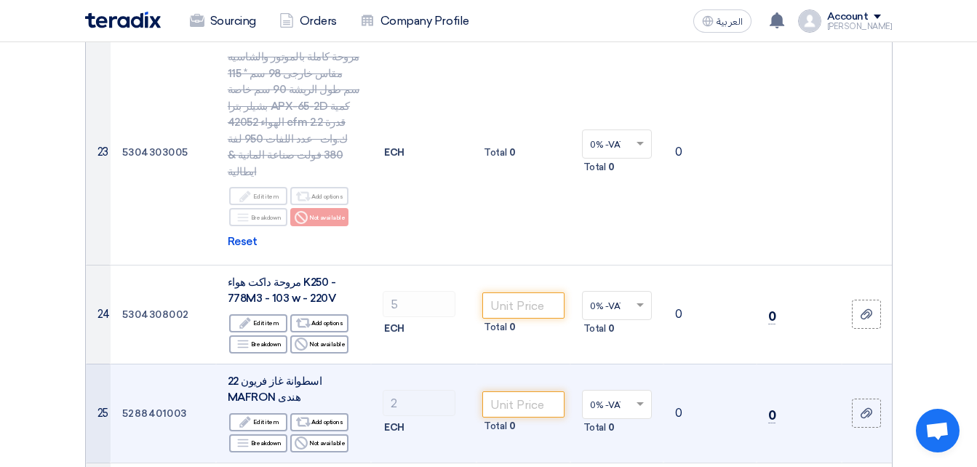
click at [509, 364] on td "Total 0" at bounding box center [523, 413] width 93 height 99
drag, startPoint x: 509, startPoint y: 287, endPoint x: 503, endPoint y: 293, distance: 8.3
click at [503, 364] on td "Total 0" at bounding box center [523, 413] width 93 height 99
drag, startPoint x: 503, startPoint y: 293, endPoint x: 501, endPoint y: 306, distance: 14.0
click at [501, 392] on input "number" at bounding box center [523, 405] width 82 height 26
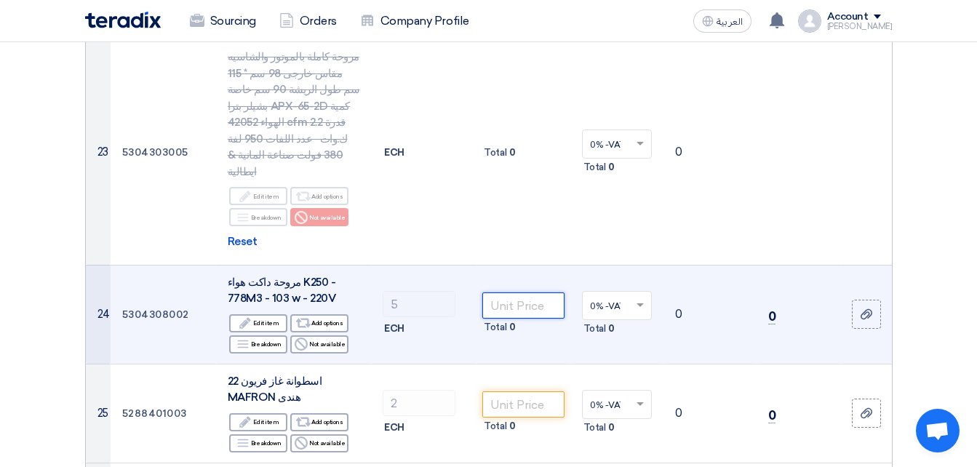
click at [514, 293] on input "number" at bounding box center [523, 306] width 82 height 26
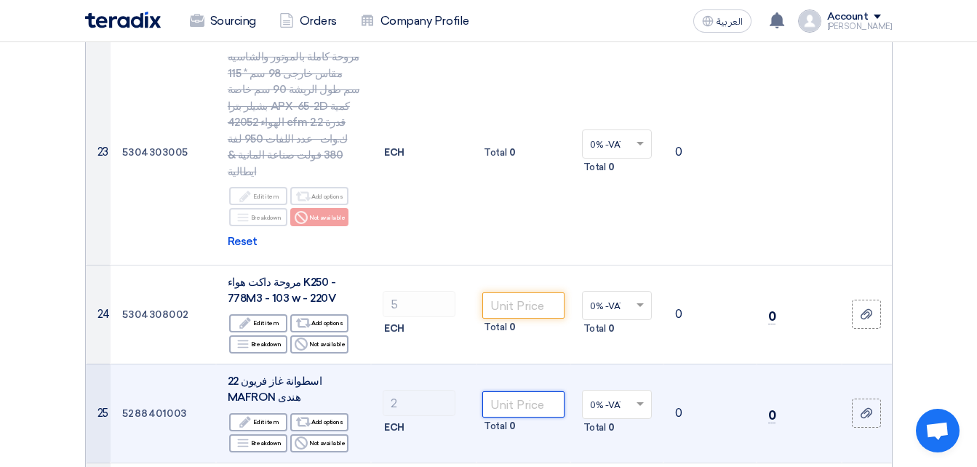
click at [509, 392] on input "number" at bounding box center [523, 405] width 82 height 26
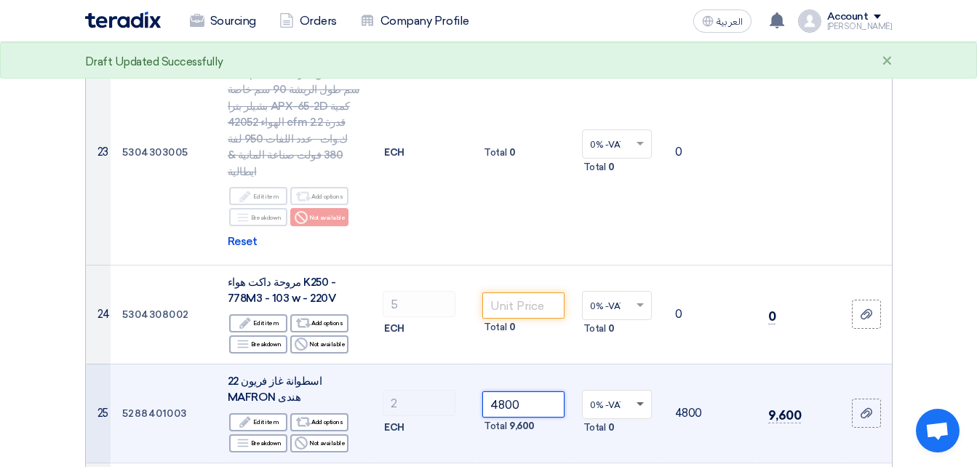
click at [638, 398] on span at bounding box center [642, 404] width 18 height 13
type input "4800"
click at [616, 445] on div "14% -VAT" at bounding box center [617, 457] width 68 height 25
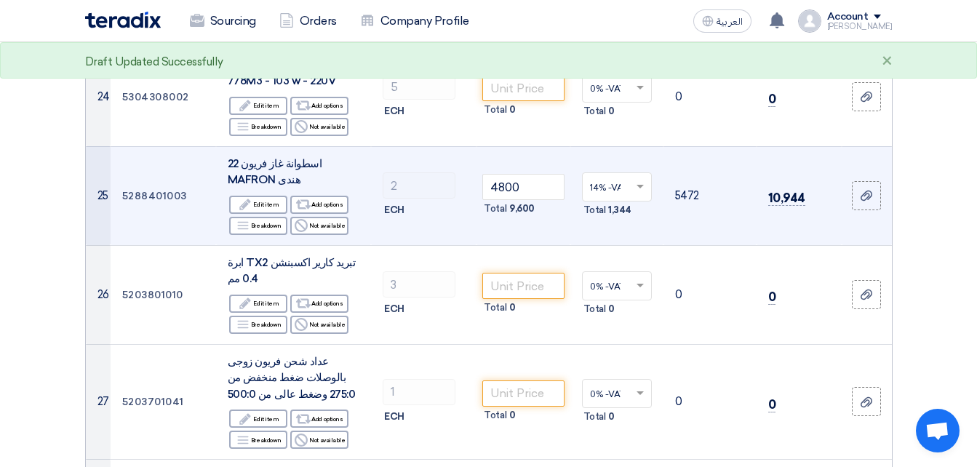
scroll to position [2960, 0]
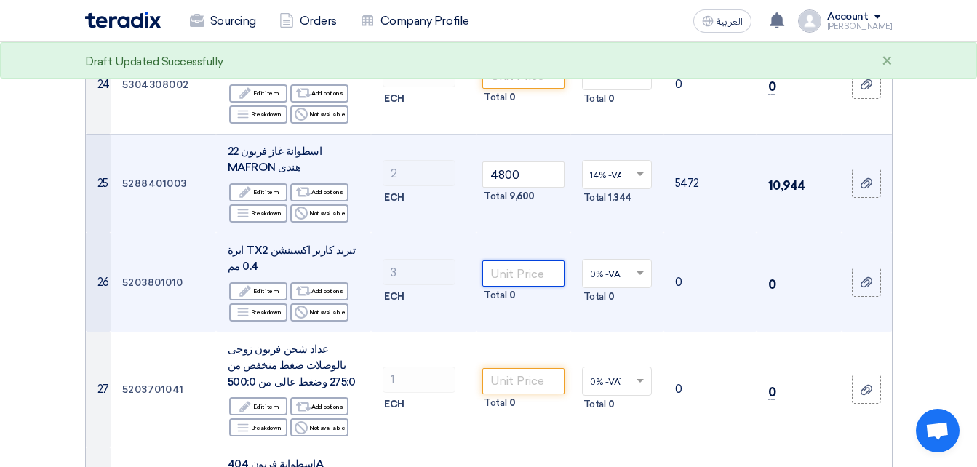
click at [531, 261] on input "number" at bounding box center [523, 274] width 82 height 26
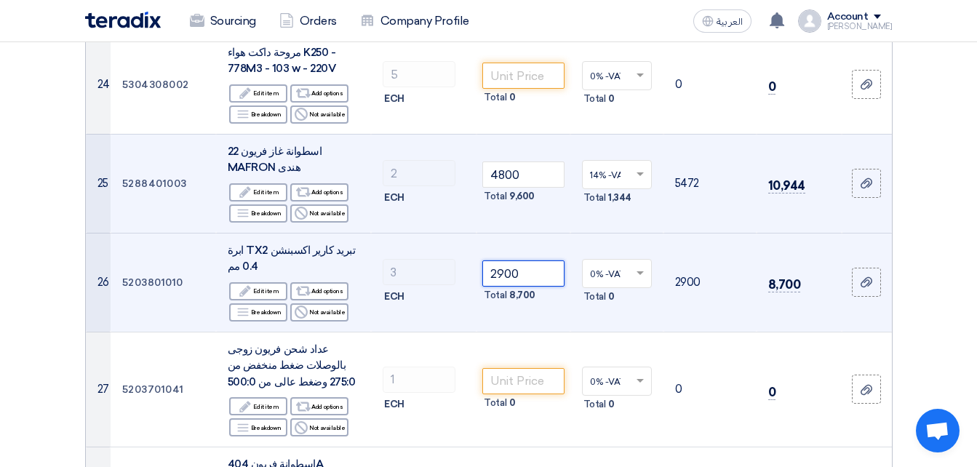
click at [640, 267] on span at bounding box center [642, 273] width 18 height 13
type input "2900"
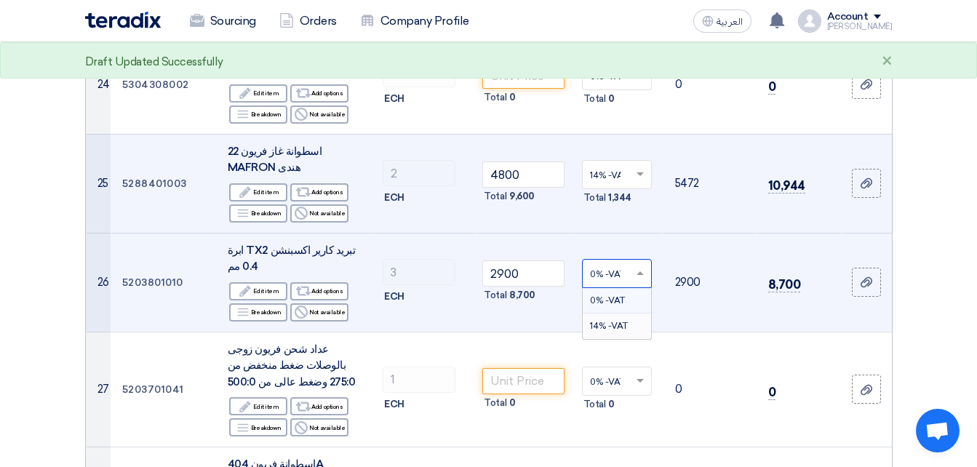
click at [613, 321] on span "14% -VAT" at bounding box center [609, 326] width 38 height 10
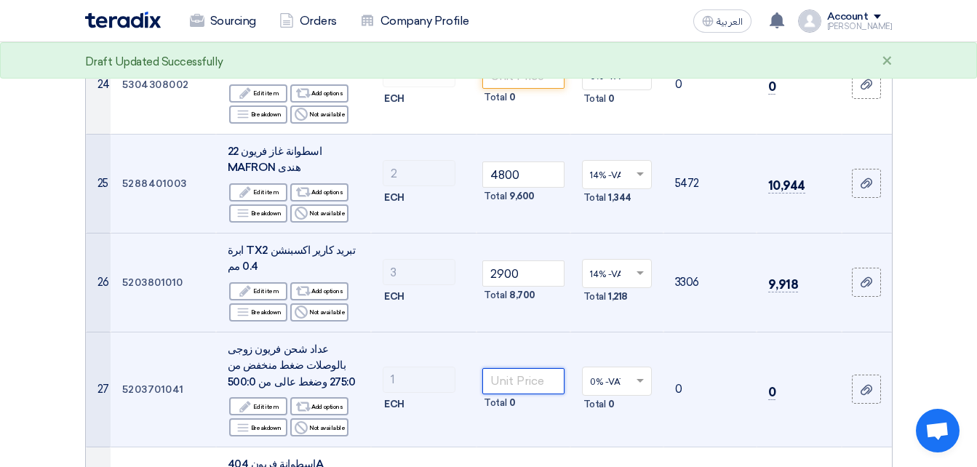
click at [541, 368] on input "number" at bounding box center [523, 381] width 82 height 26
click at [640, 379] on span at bounding box center [640, 381] width 7 height 5
type input "2600"
click at [625, 429] on span "14% -VAT" at bounding box center [609, 434] width 38 height 10
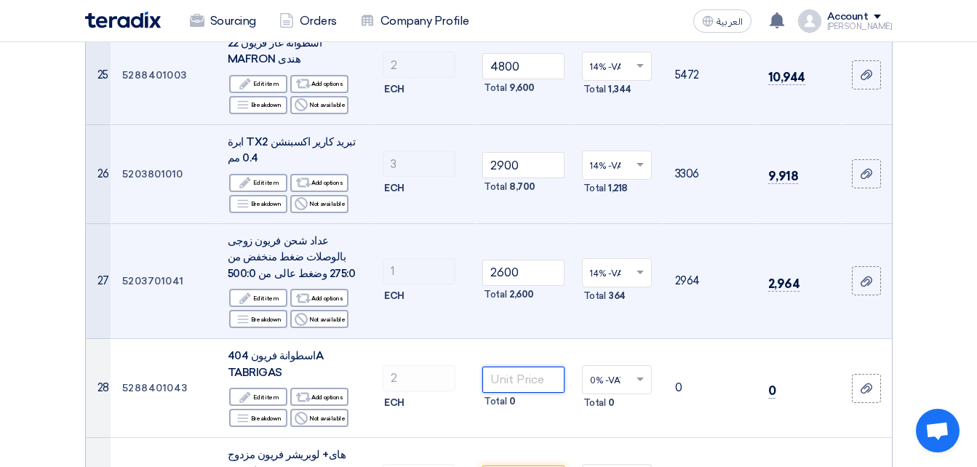
scroll to position [3081, 0]
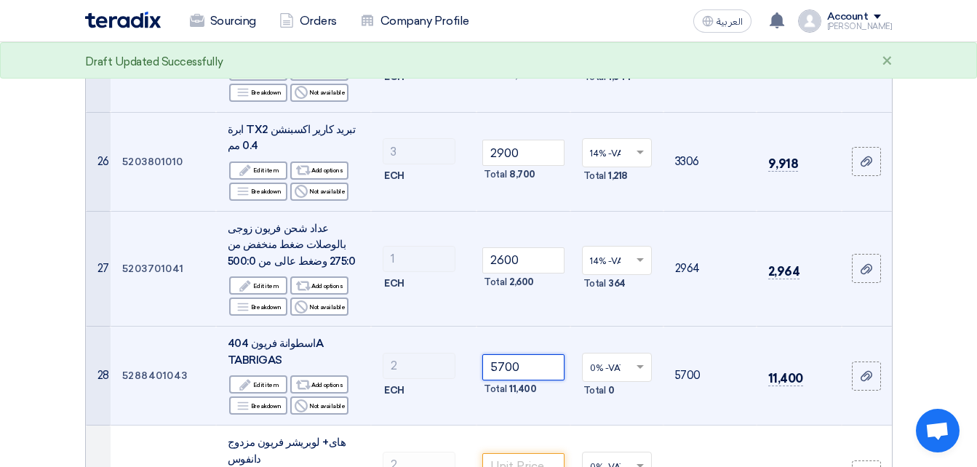
click at [643, 361] on span at bounding box center [642, 367] width 18 height 13
type input "5700"
click at [622, 415] on span "14% -VAT" at bounding box center [609, 420] width 38 height 10
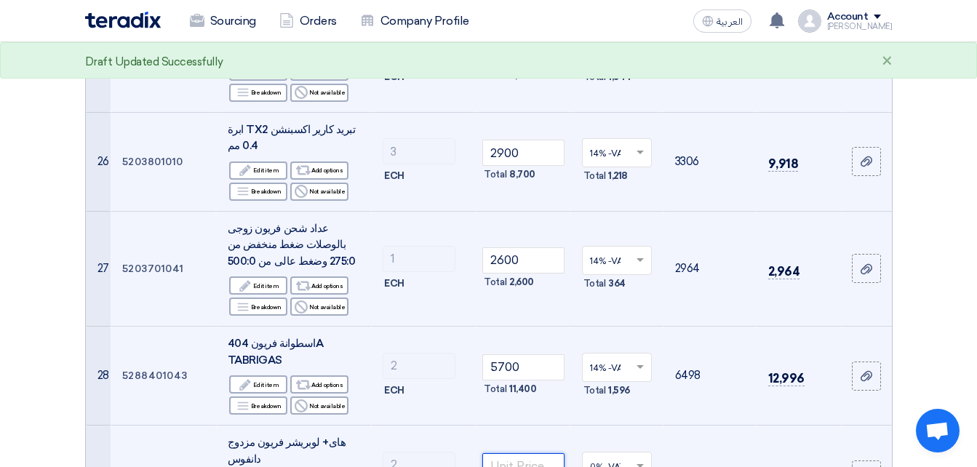
click at [530, 453] on input "number" at bounding box center [523, 466] width 82 height 26
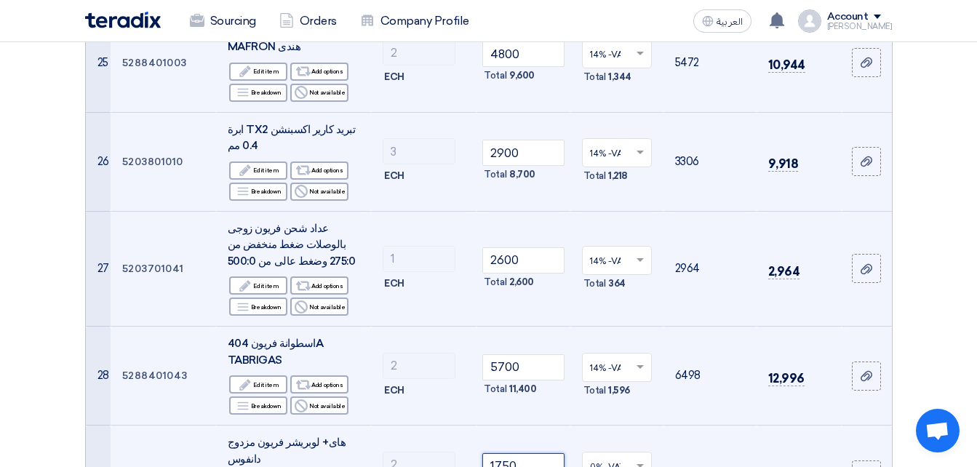
click at [635, 456] on span at bounding box center [642, 466] width 18 height 13
type input "1750"
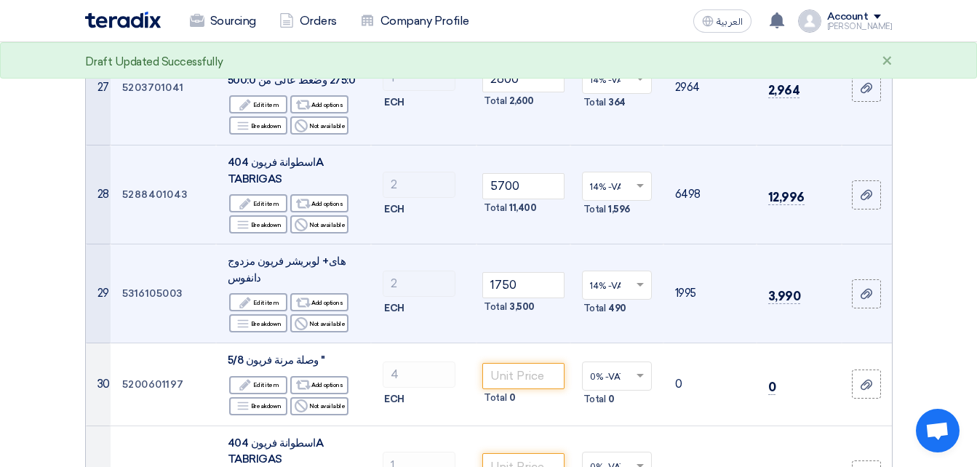
scroll to position [3286, 0]
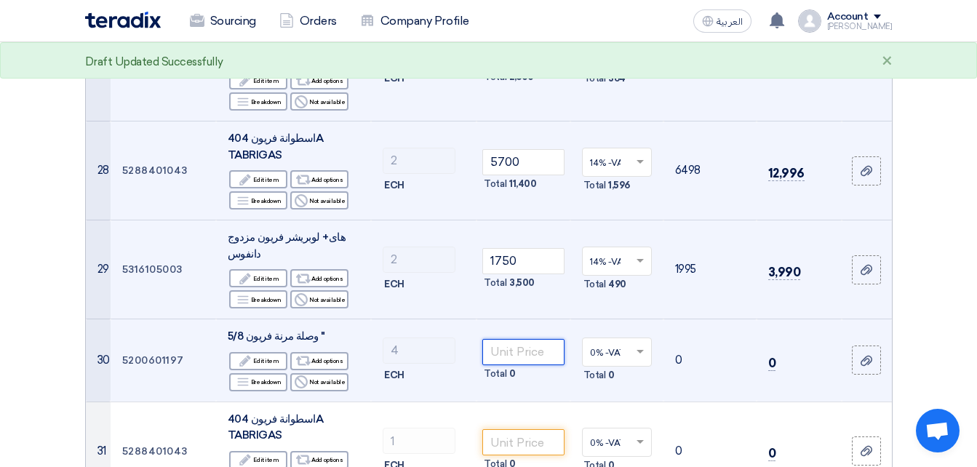
click at [528, 339] on input "number" at bounding box center [523, 352] width 82 height 26
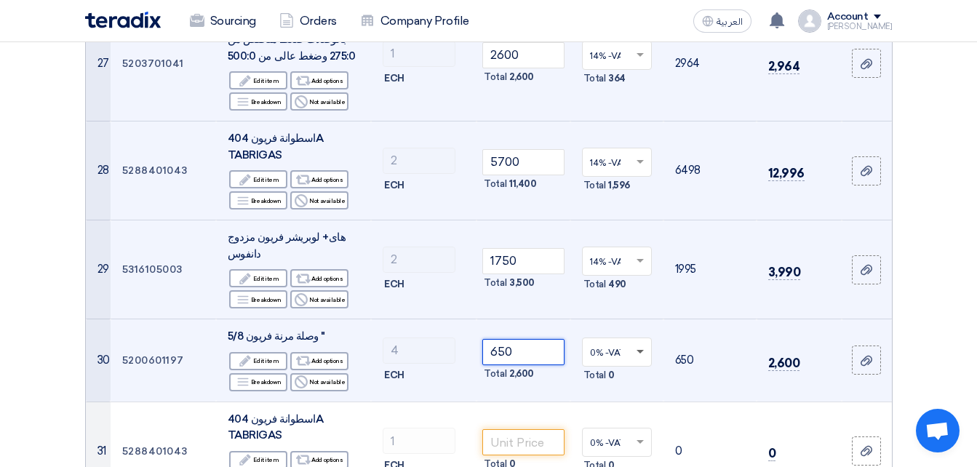
click at [643, 346] on span at bounding box center [642, 352] width 18 height 13
type input "650"
click at [632, 392] on div "14% -VAT" at bounding box center [617, 404] width 68 height 25
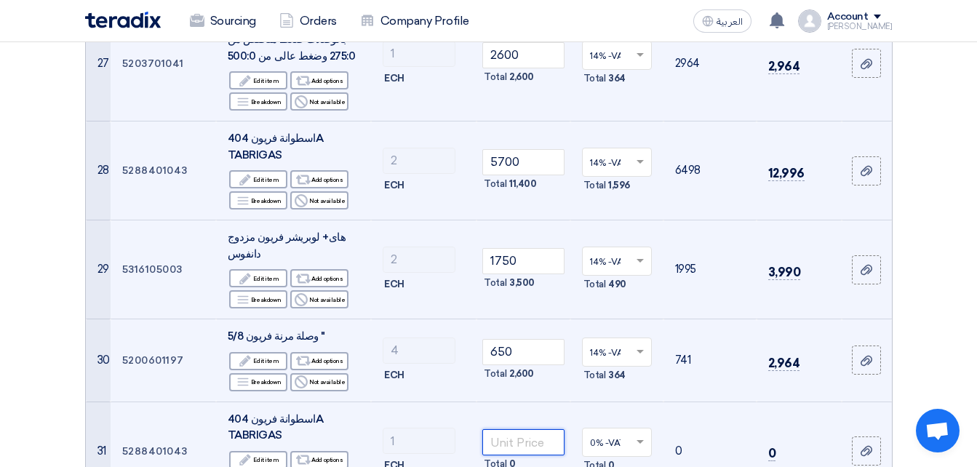
click at [533, 429] on input "number" at bounding box center [523, 442] width 82 height 26
click at [638, 440] on span at bounding box center [640, 442] width 7 height 5
type input "2900"
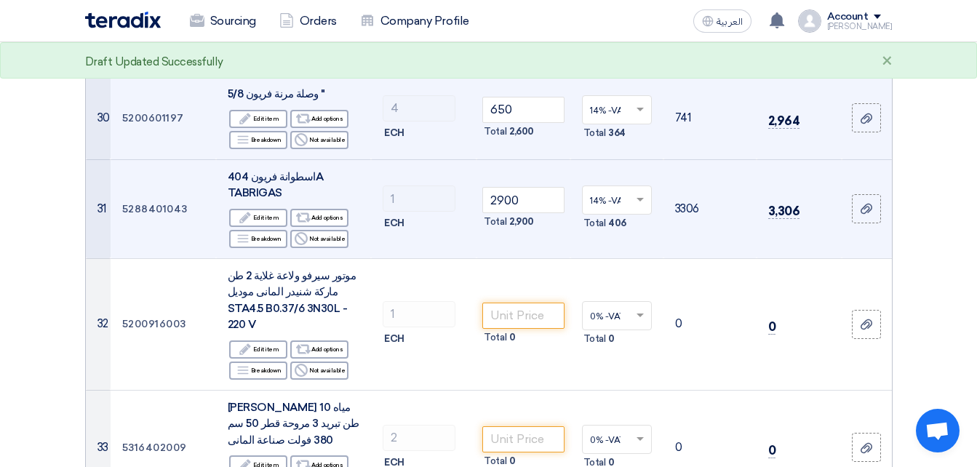
scroll to position [3504, 0]
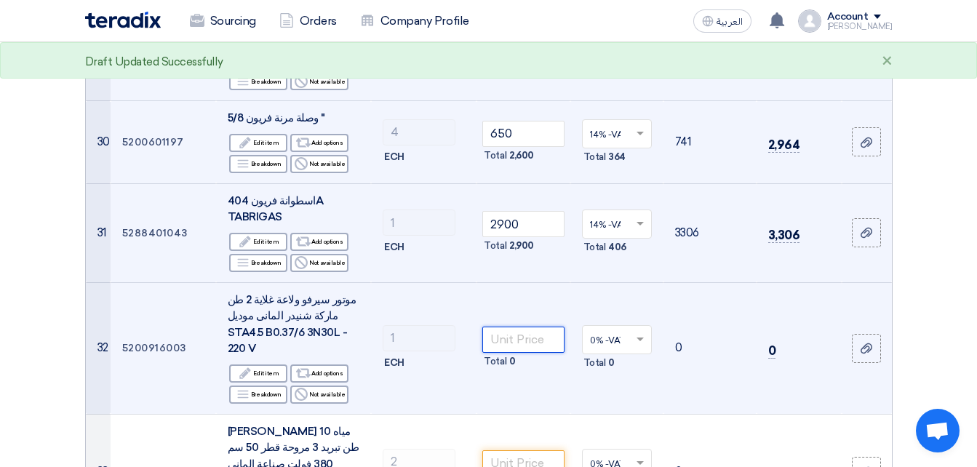
click at [519, 327] on input "number" at bounding box center [523, 340] width 82 height 26
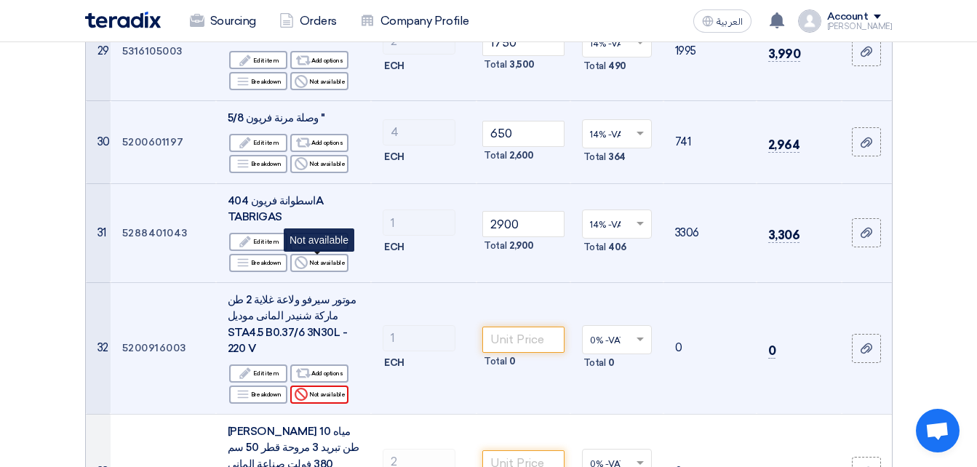
click at [315, 386] on div "Reject Not available" at bounding box center [319, 395] width 58 height 18
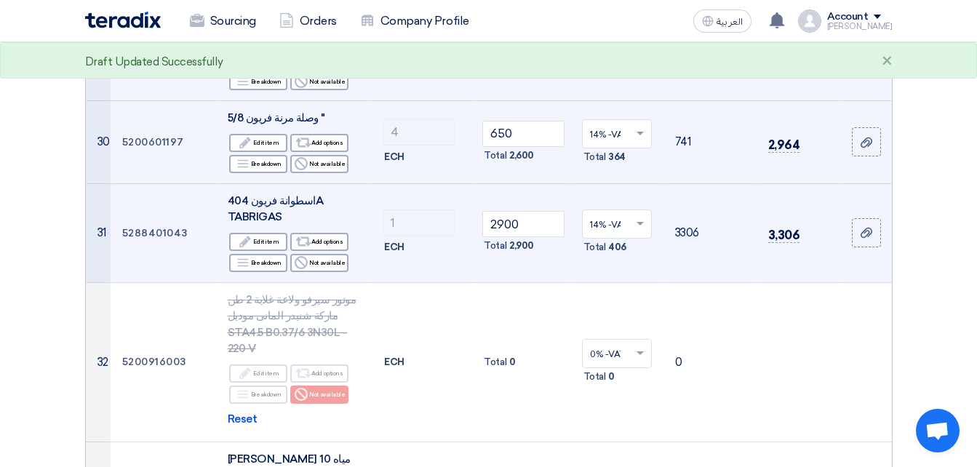
scroll to position [3577, 0]
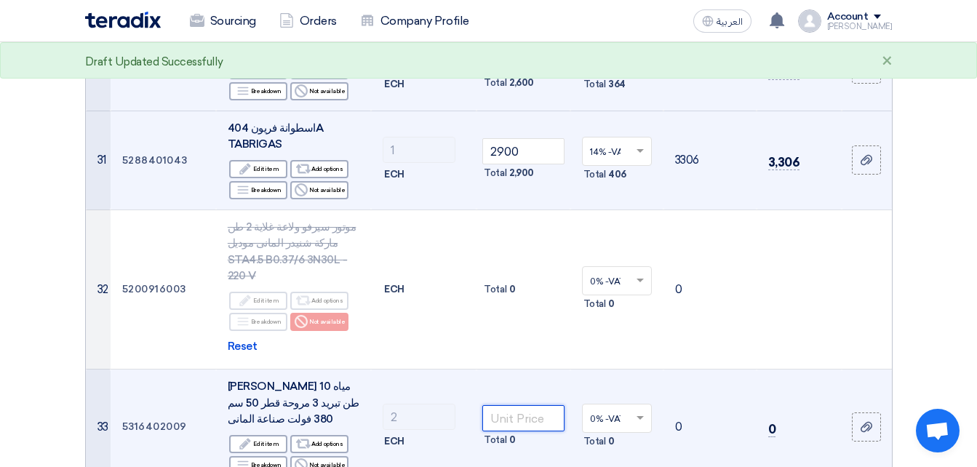
click at [536, 405] on input "number" at bounding box center [523, 418] width 82 height 26
click at [643, 412] on span at bounding box center [642, 418] width 18 height 13
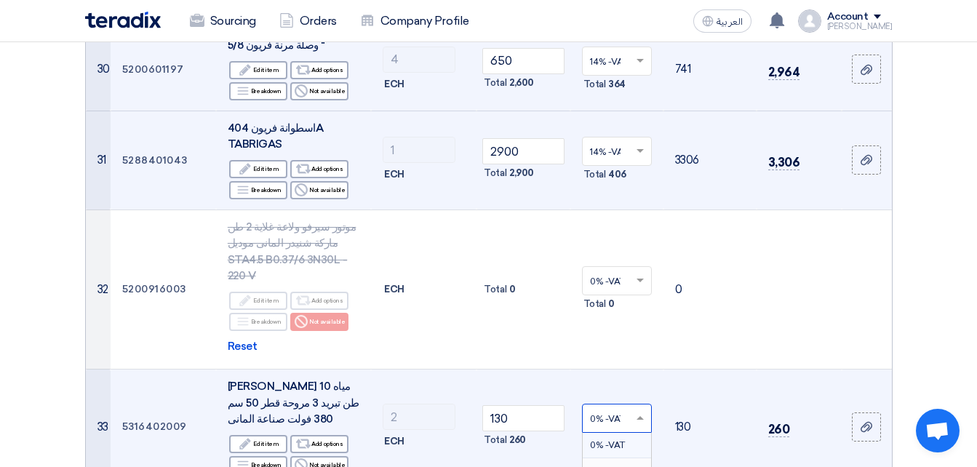
click at [628, 456] on div "14% -VAT" at bounding box center [617, 470] width 68 height 25
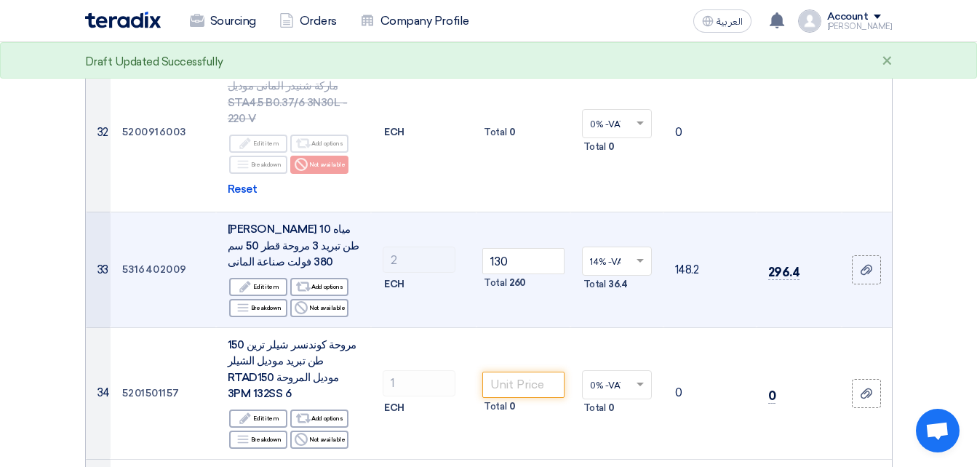
scroll to position [3746, 0]
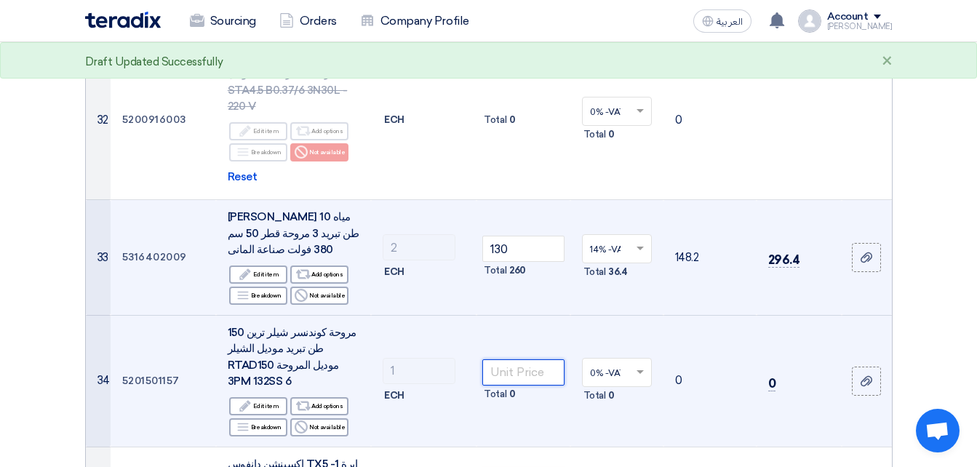
click at [546, 360] on input "number" at bounding box center [523, 373] width 82 height 26
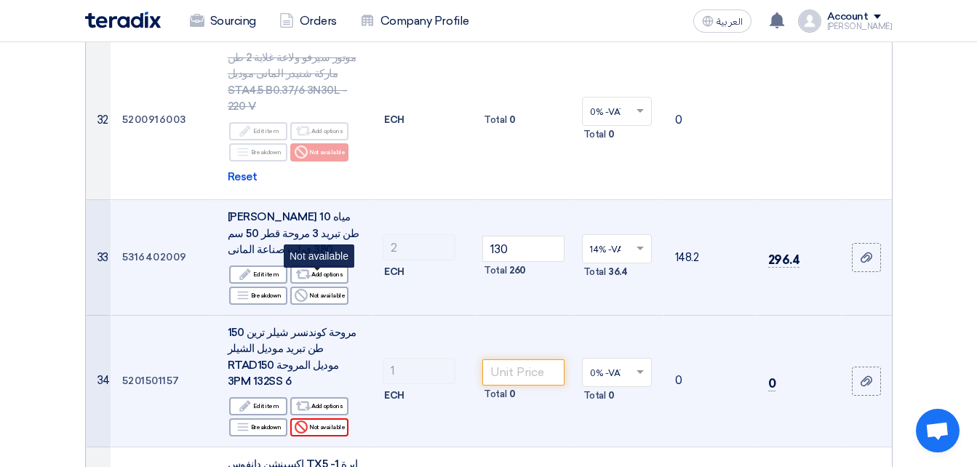
click at [327, 418] on div "Reject Not available" at bounding box center [319, 427] width 58 height 18
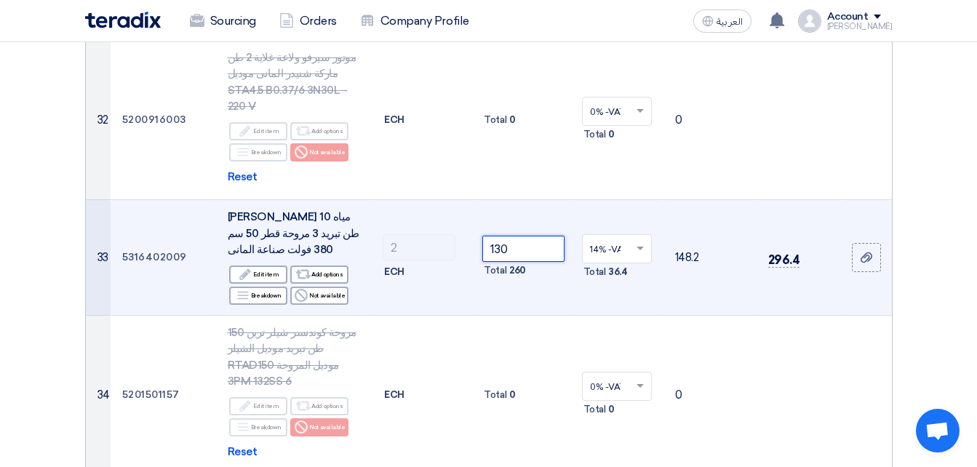
click at [517, 236] on input "130" at bounding box center [523, 249] width 82 height 26
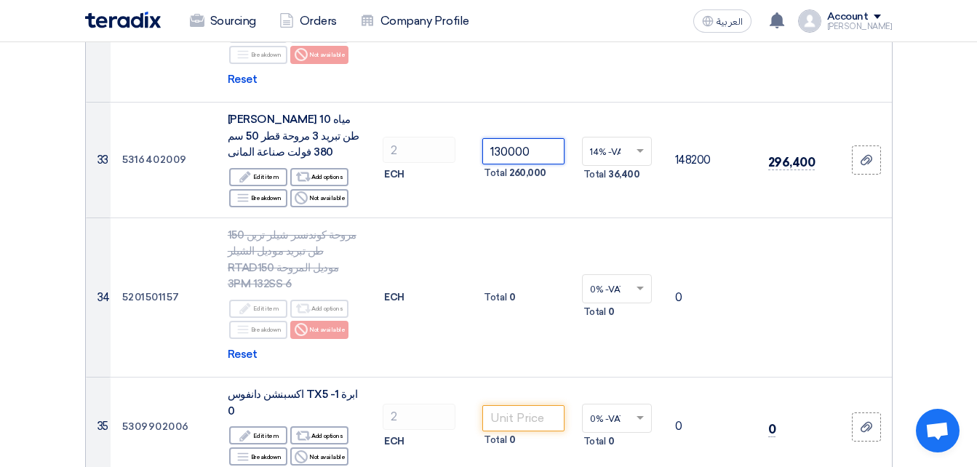
scroll to position [3856, 0]
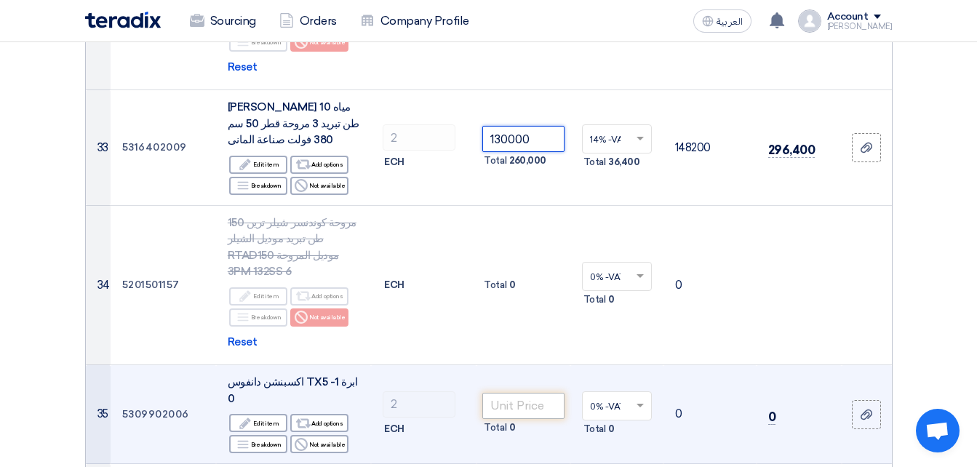
type input "130000"
click at [498, 393] on input "number" at bounding box center [523, 406] width 82 height 26
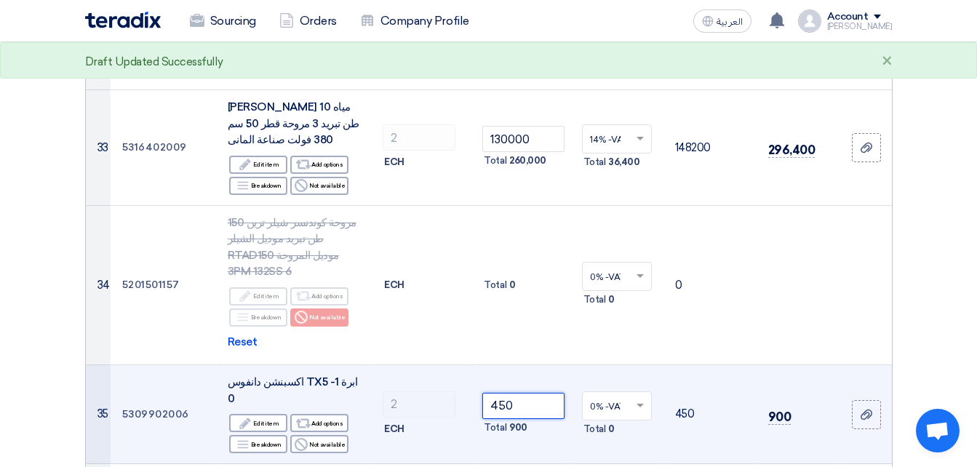
click at [642, 400] on span at bounding box center [642, 406] width 18 height 13
click at [609, 446] on div "14% -VAT" at bounding box center [617, 458] width 68 height 25
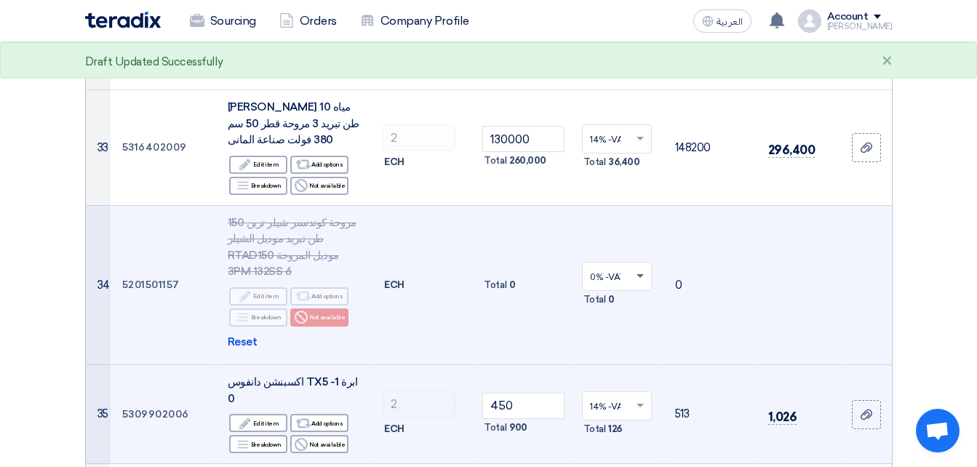
click at [639, 274] on span at bounding box center [640, 276] width 7 height 5
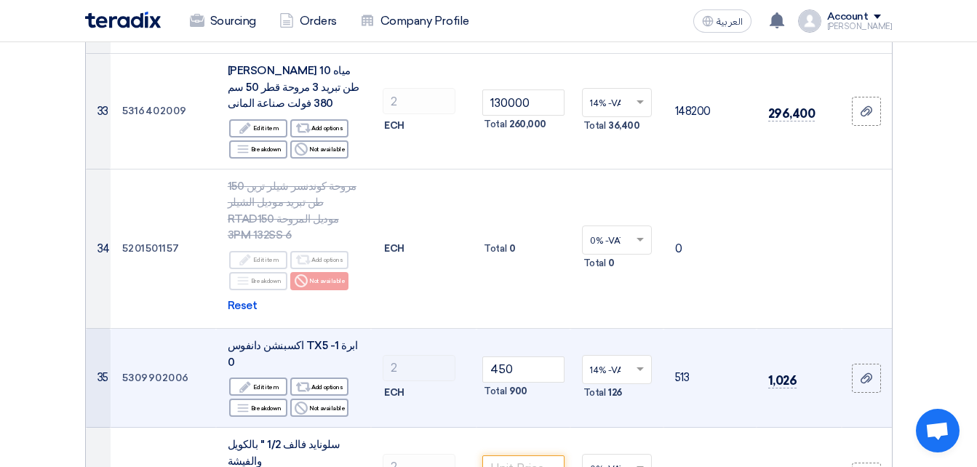
scroll to position [3941, 0]
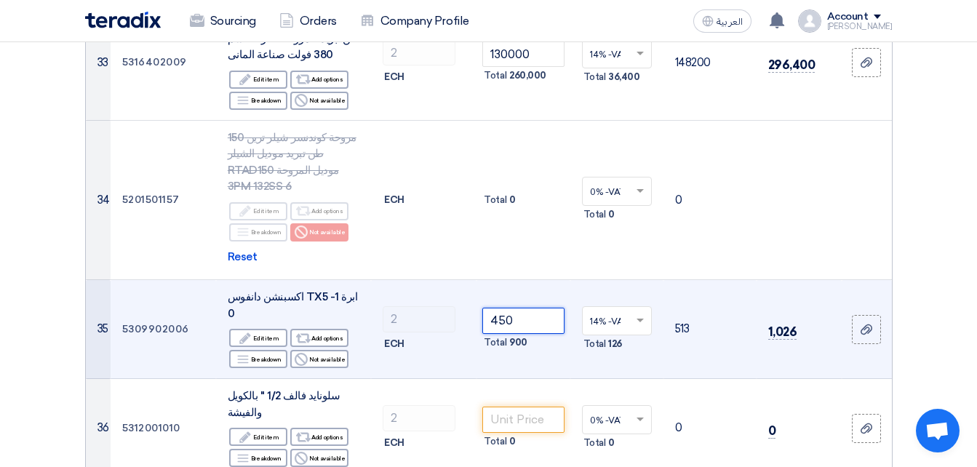
drag, startPoint x: 520, startPoint y: 172, endPoint x: 493, endPoint y: 172, distance: 26.9
click at [493, 308] on input "450" at bounding box center [523, 321] width 82 height 26
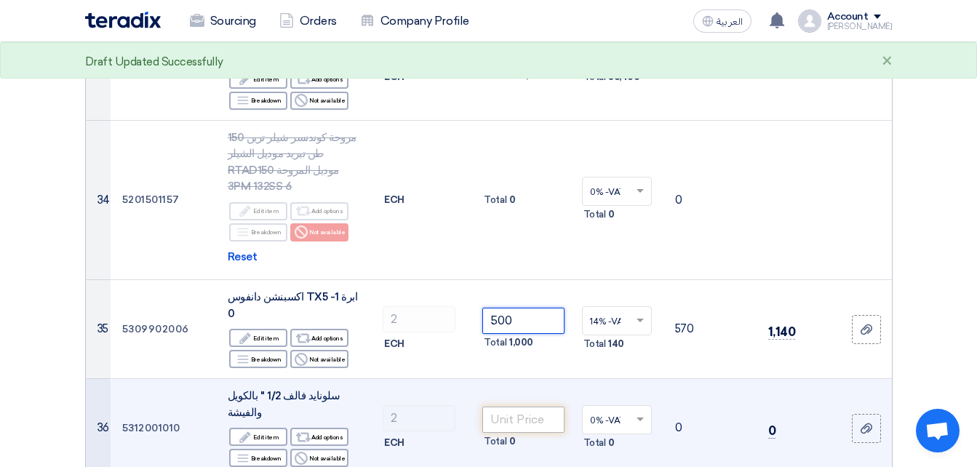
type input "500"
click at [521, 407] on input "number" at bounding box center [523, 420] width 82 height 26
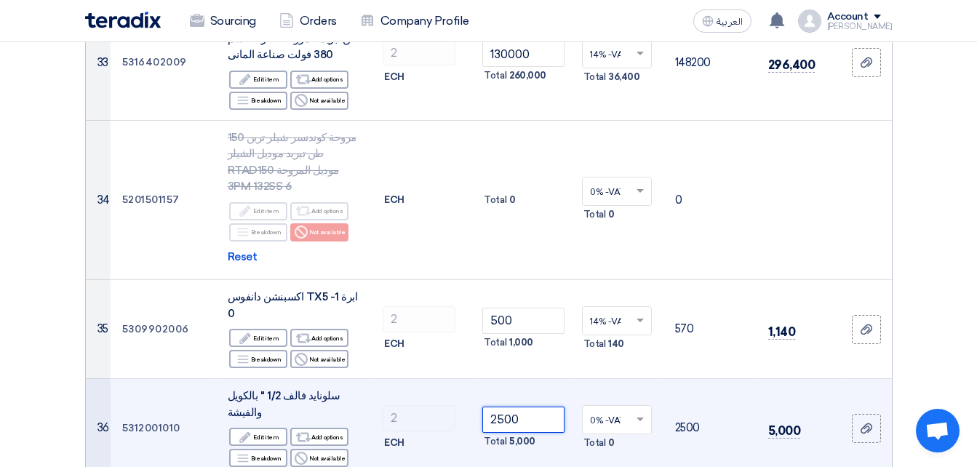
click at [644, 413] on span at bounding box center [642, 419] width 18 height 13
type input "2500"
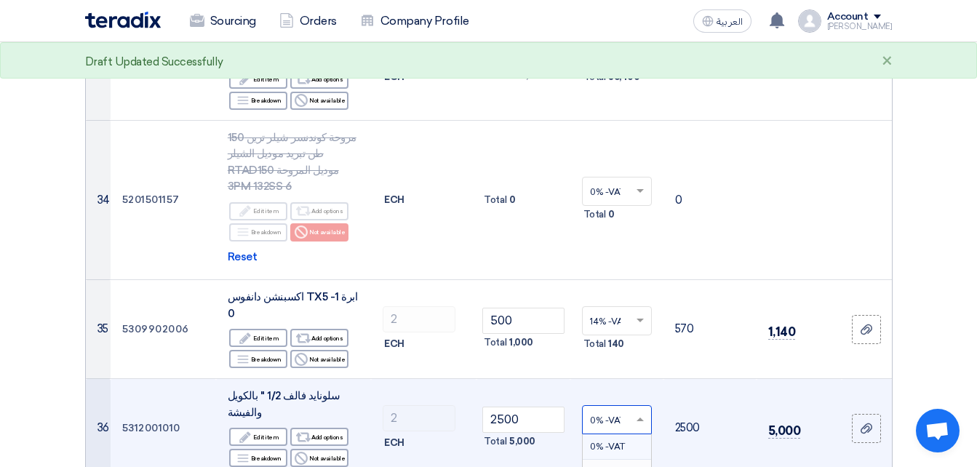
click at [613, 456] on span "14% -VAT" at bounding box center [609, 472] width 38 height 10
drag, startPoint x: 613, startPoint y: 302, endPoint x: 404, endPoint y: 408, distance: 234.7
drag, startPoint x: 404, startPoint y: 408, endPoint x: 469, endPoint y: 408, distance: 64.8
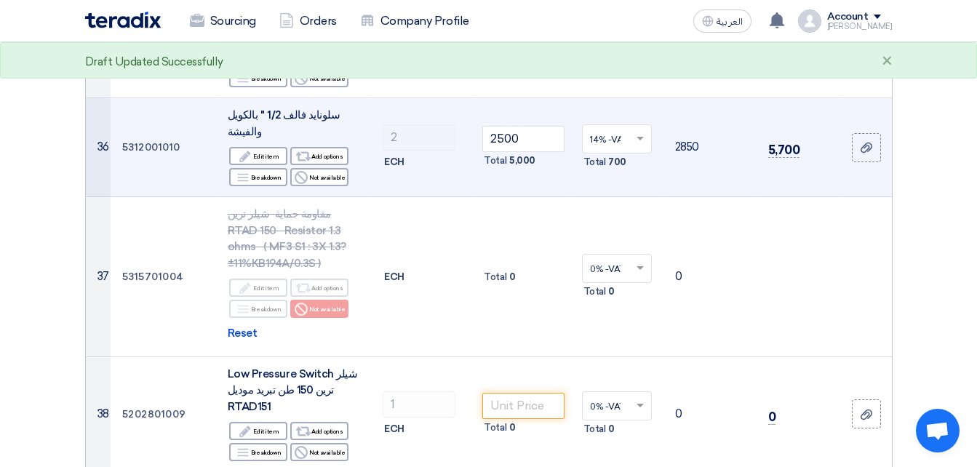
scroll to position [4260, 0]
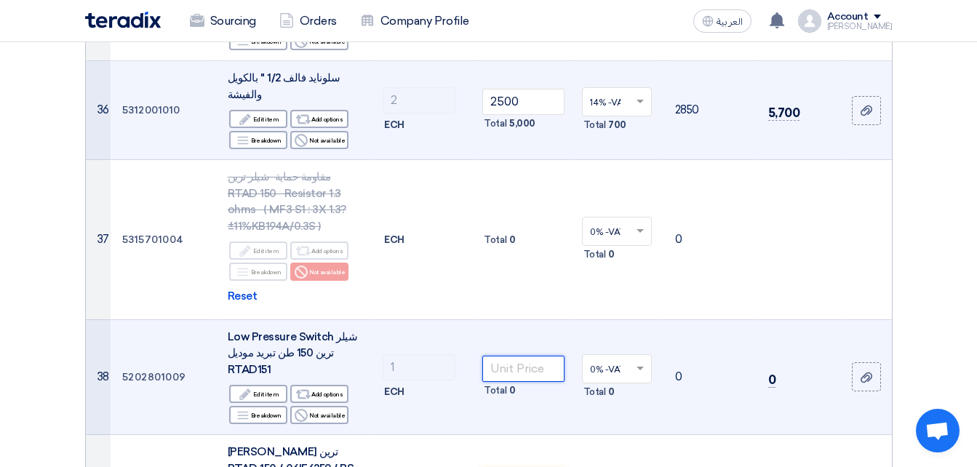
click at [535, 356] on input "number" at bounding box center [523, 369] width 82 height 26
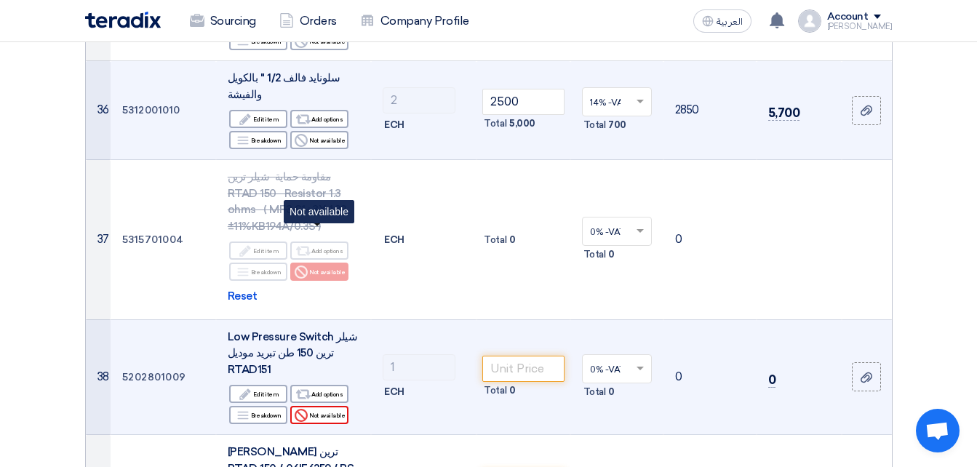
click at [319, 406] on div "Reject Not available" at bounding box center [319, 415] width 58 height 18
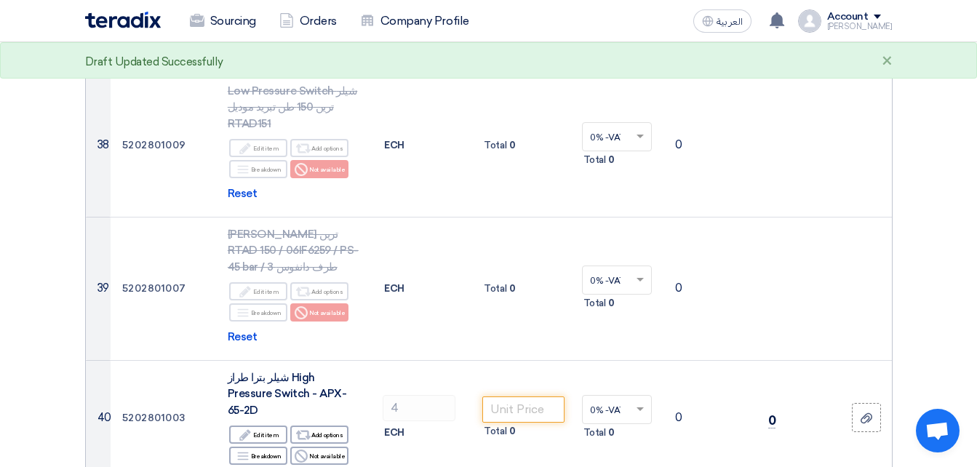
scroll to position [4555, 0]
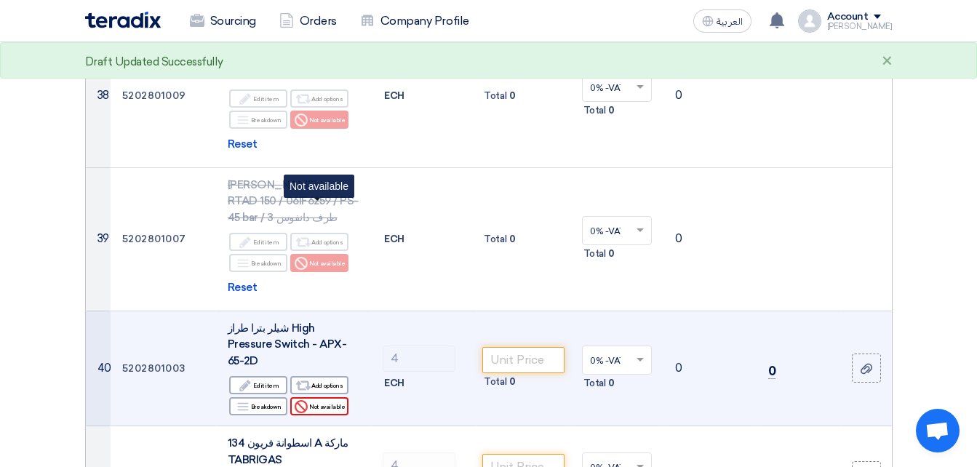
click at [338, 397] on div "Reject Not available" at bounding box center [319, 406] width 58 height 18
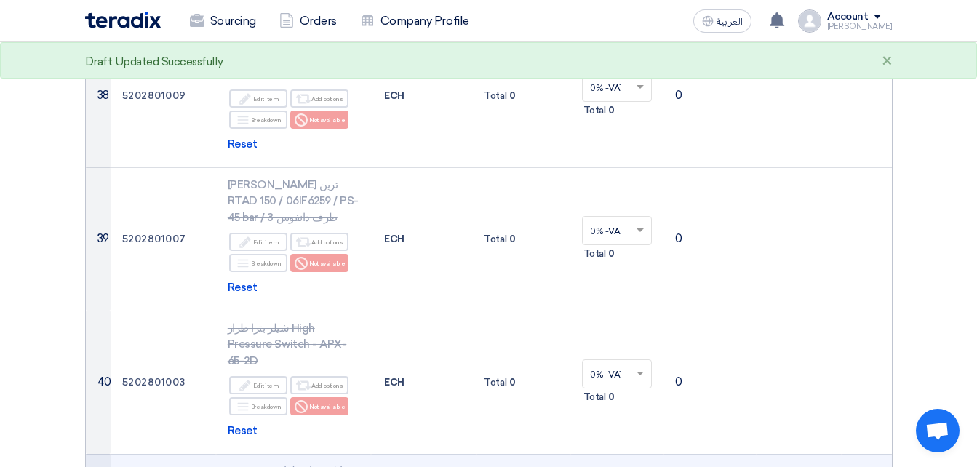
type input "5"
type input "6000"
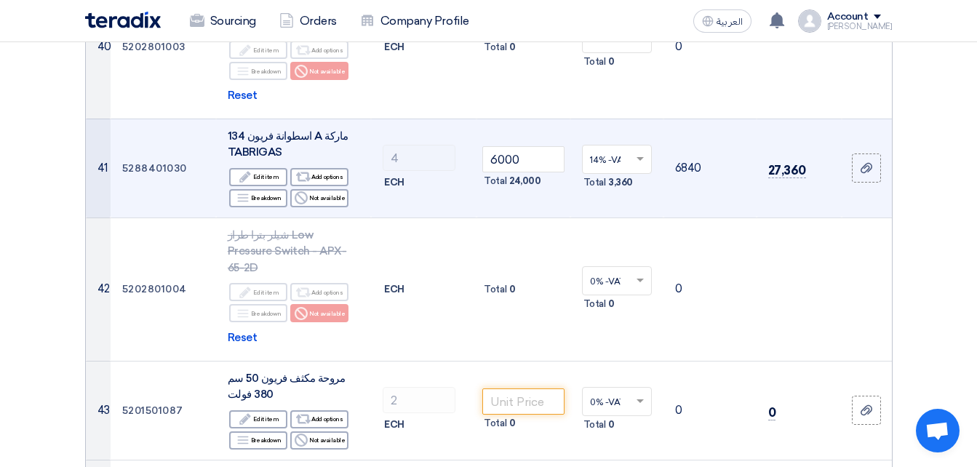
scroll to position [4903, 0]
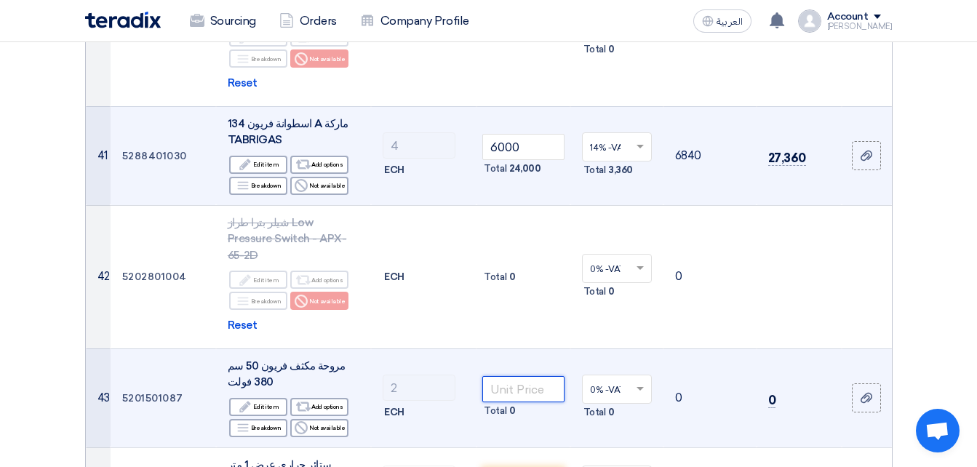
click at [527, 376] on input "number" at bounding box center [523, 389] width 82 height 26
click at [644, 378] on div at bounding box center [617, 390] width 68 height 24
type input "5700"
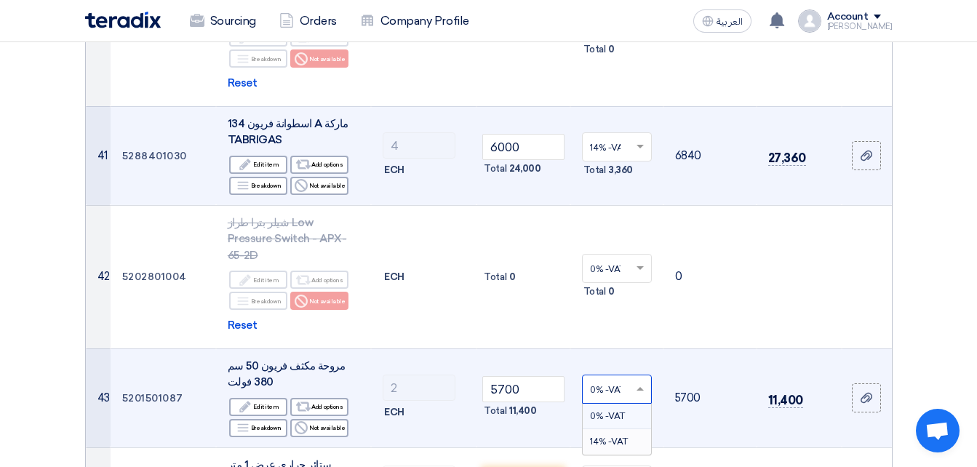
click at [620, 437] on span "14% -VAT" at bounding box center [609, 442] width 38 height 10
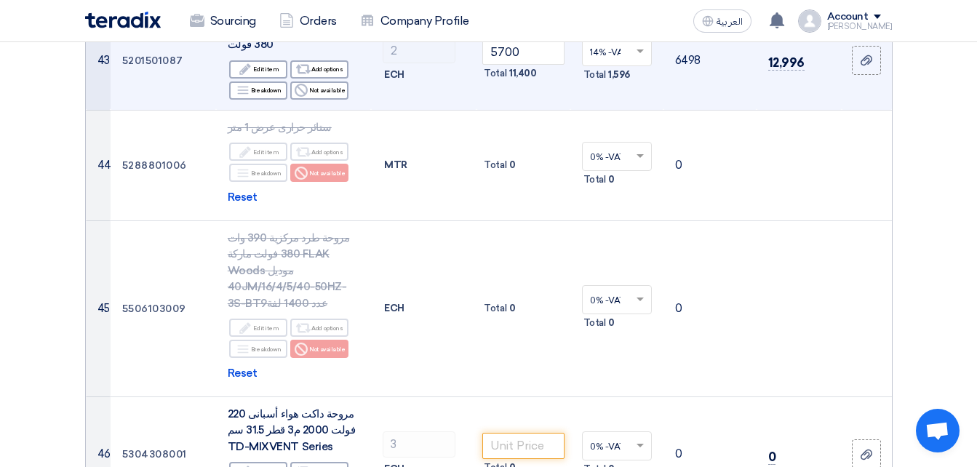
scroll to position [5278, 0]
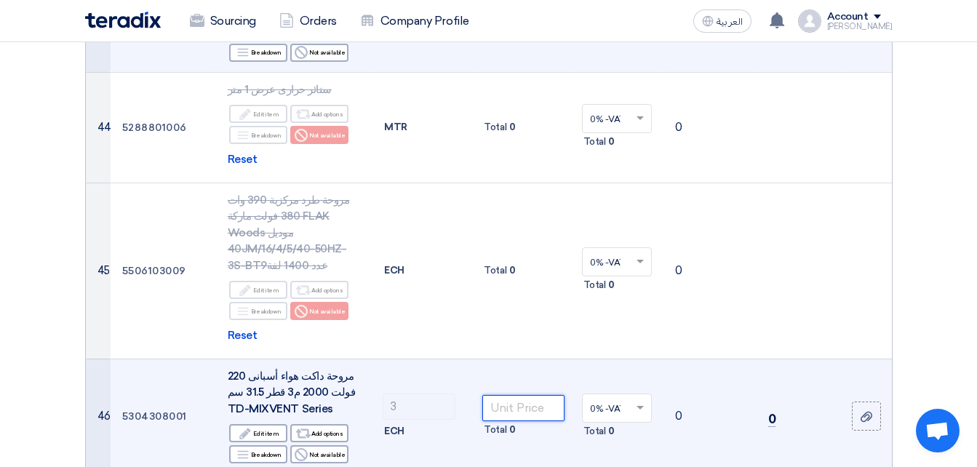
click at [509, 395] on input "number" at bounding box center [523, 408] width 82 height 26
click at [639, 402] on span at bounding box center [642, 408] width 18 height 13
type input "33000"
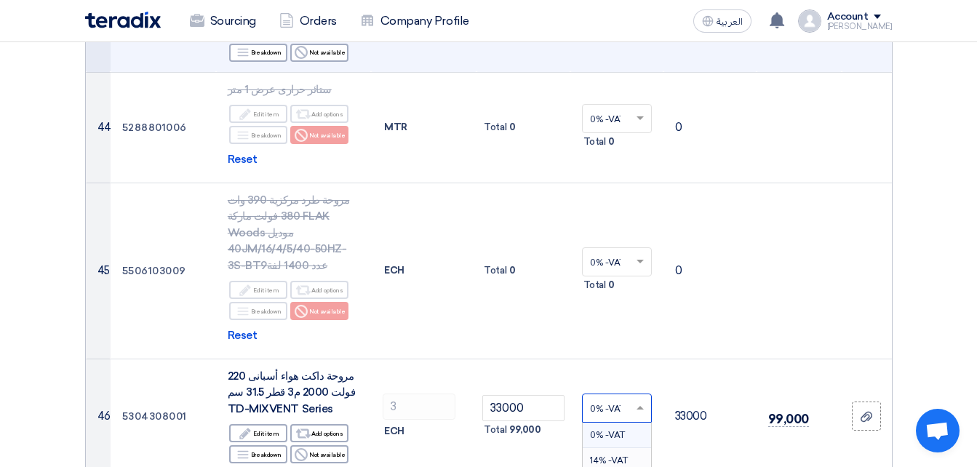
click at [605, 456] on span "14% -VAT" at bounding box center [609, 461] width 38 height 10
type input "4000"
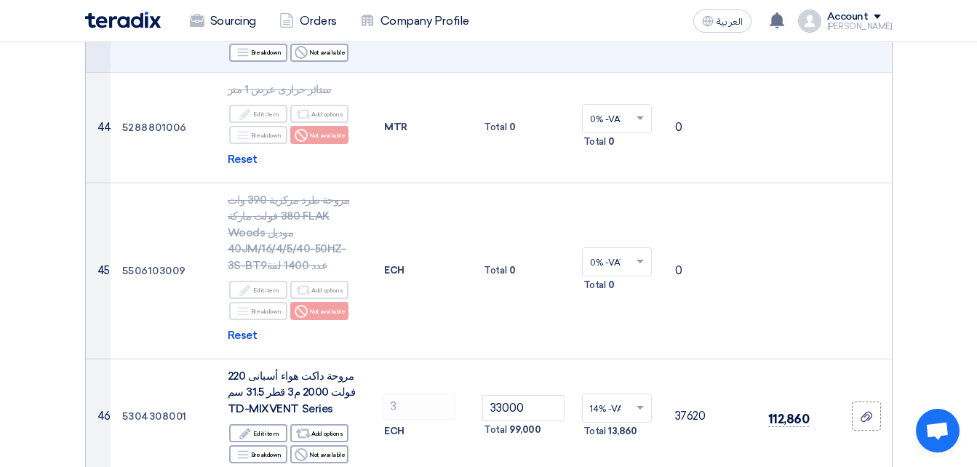
type input "60"
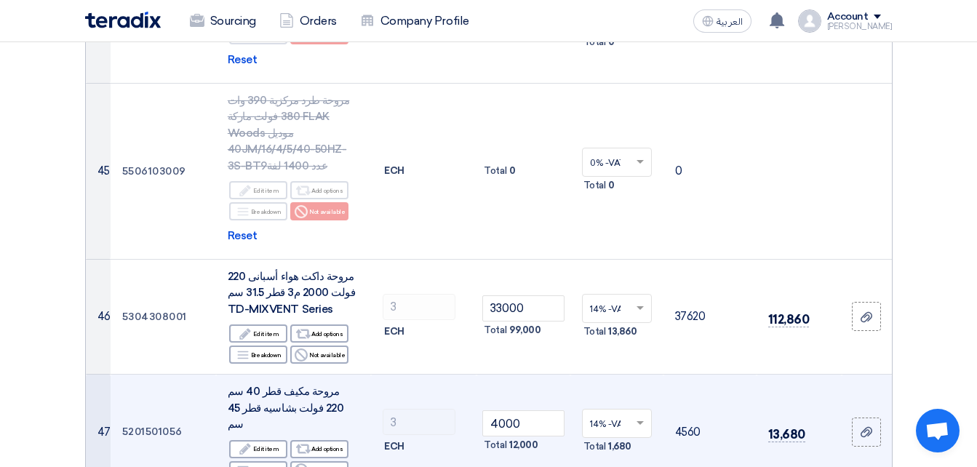
scroll to position [5441, 0]
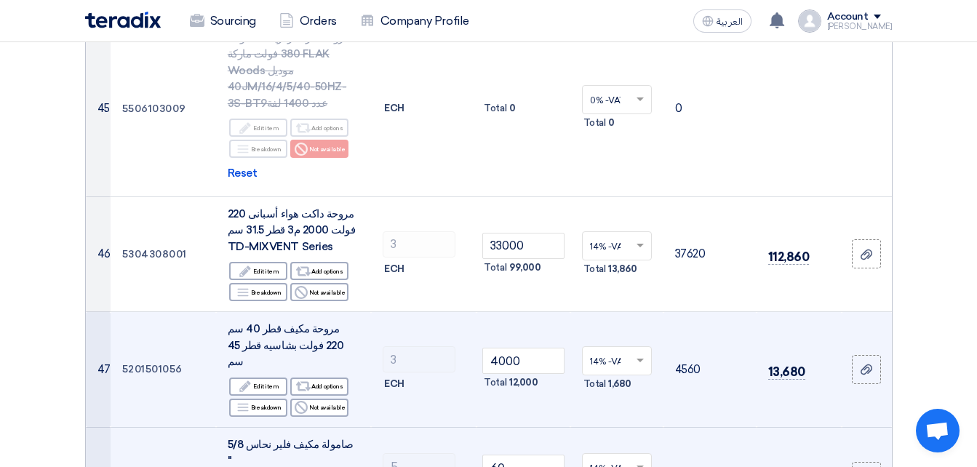
type input "150"
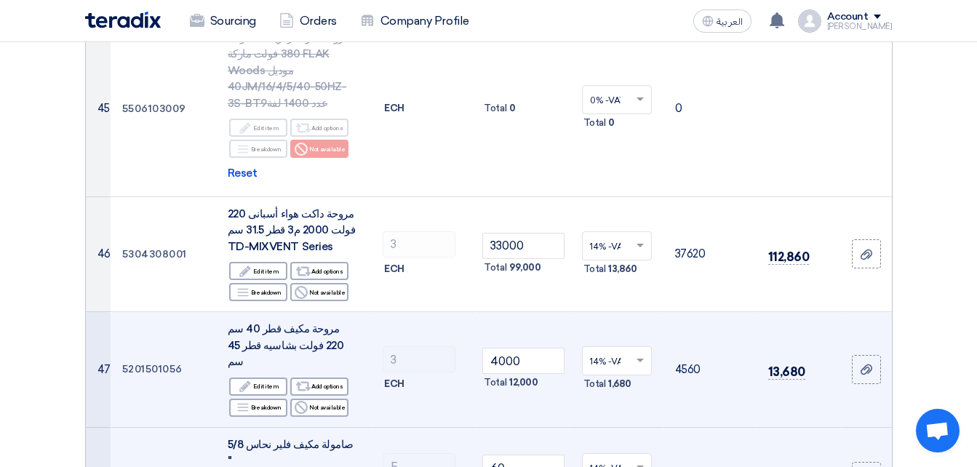
type input "1"
type input "200"
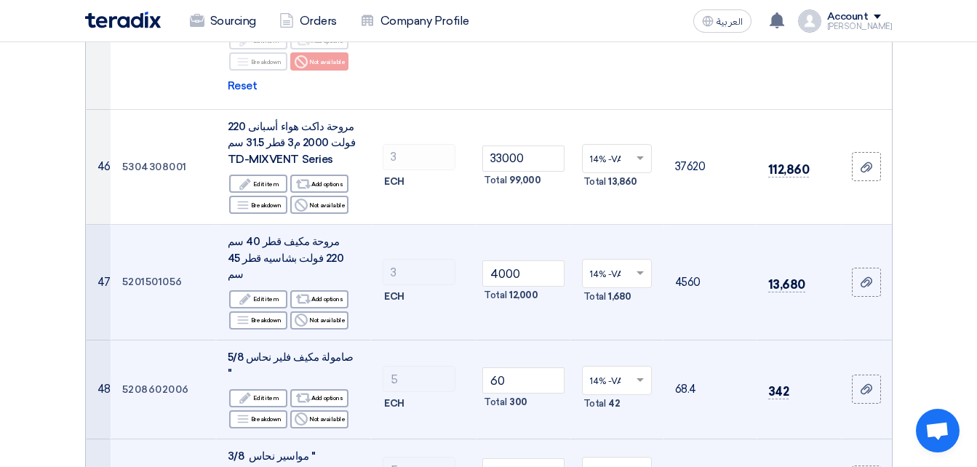
scroll to position [5566, 0]
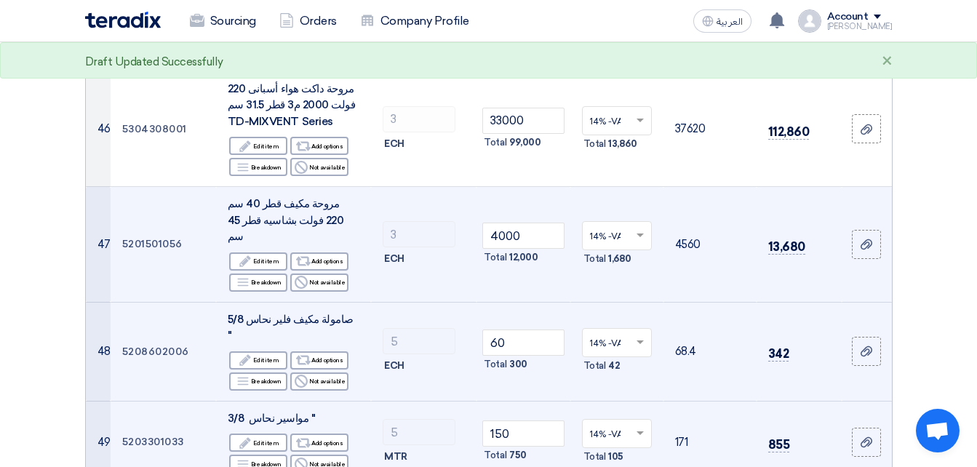
type input "4800"
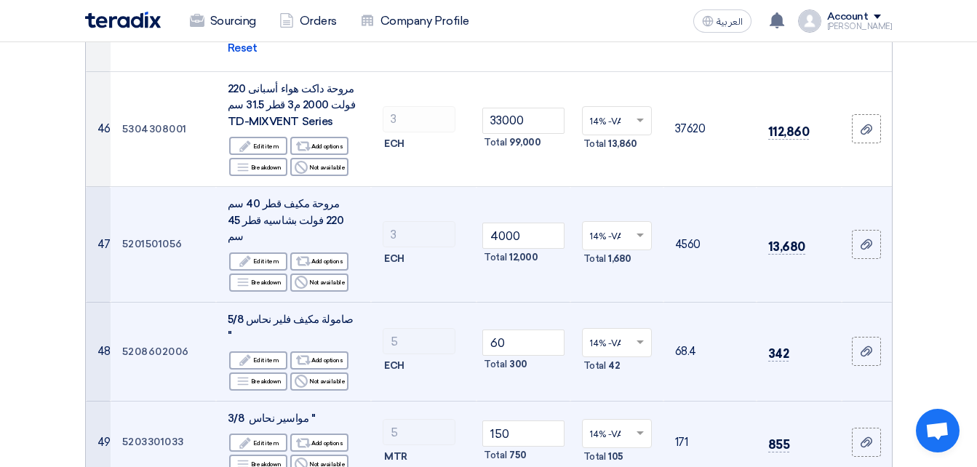
type input "5700"
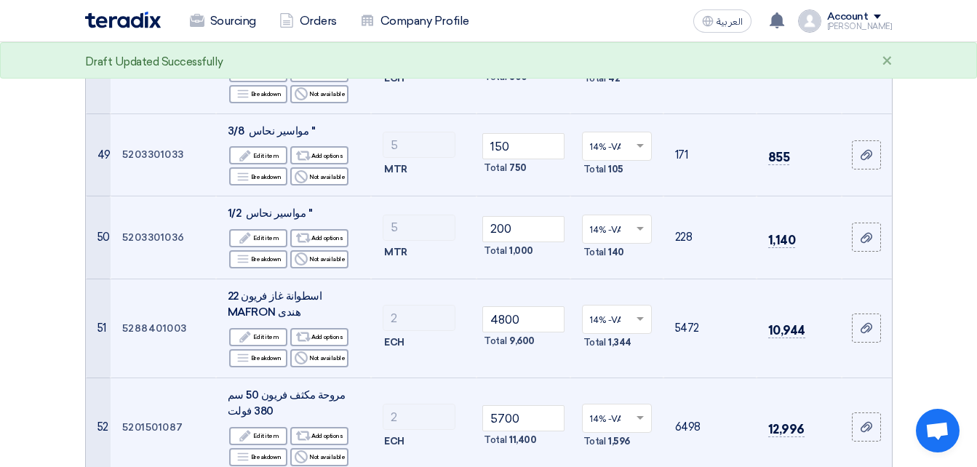
scroll to position [5879, 0]
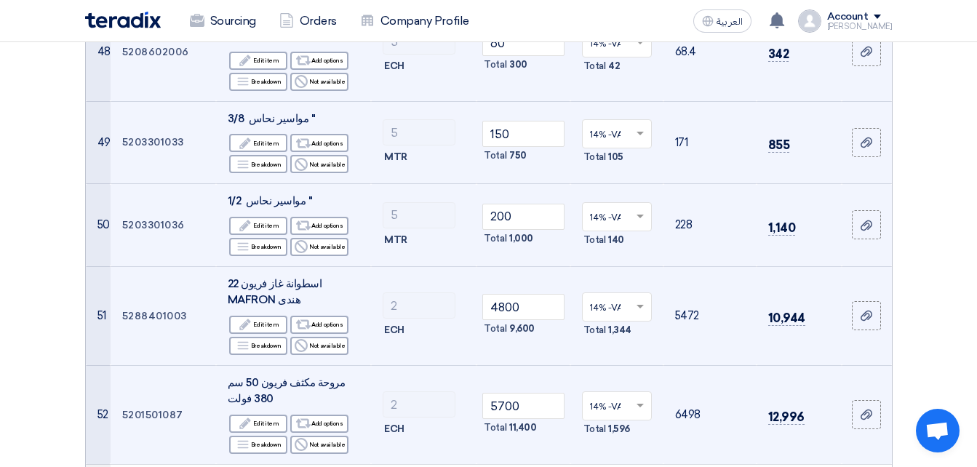
scroll to position [5891, 0]
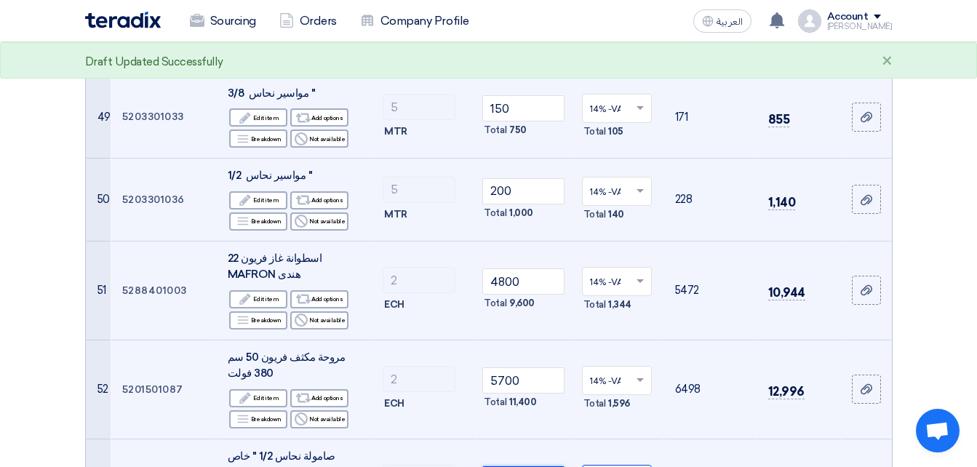
type input "60"
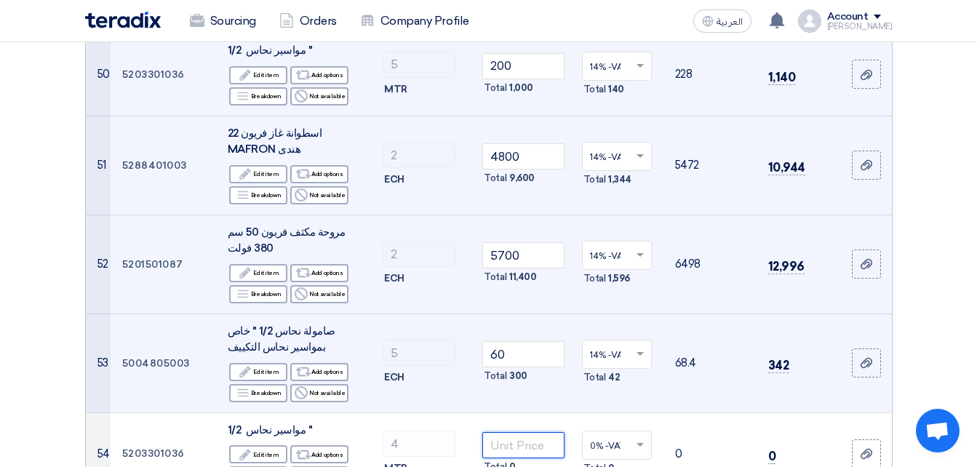
scroll to position [6041, 0]
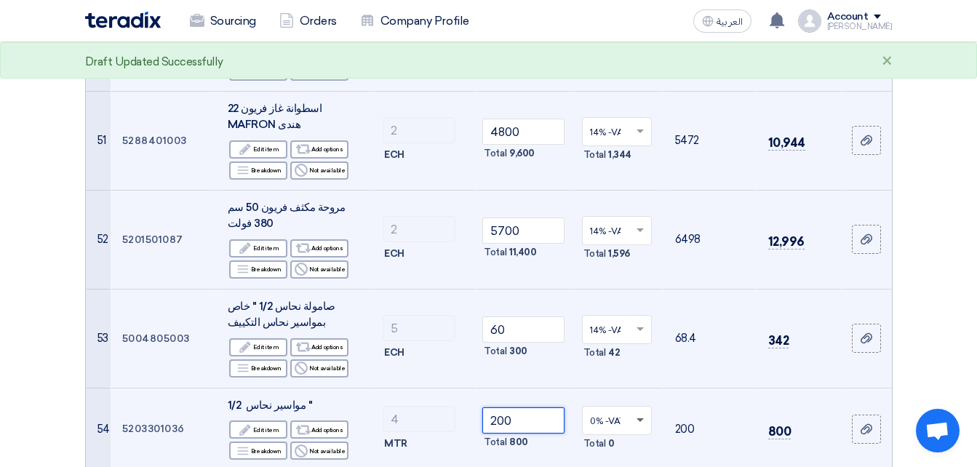
click at [638, 418] on span at bounding box center [640, 420] width 7 height 5
type input "200"
click at [609, 456] on span "14% -VAT" at bounding box center [609, 473] width 38 height 10
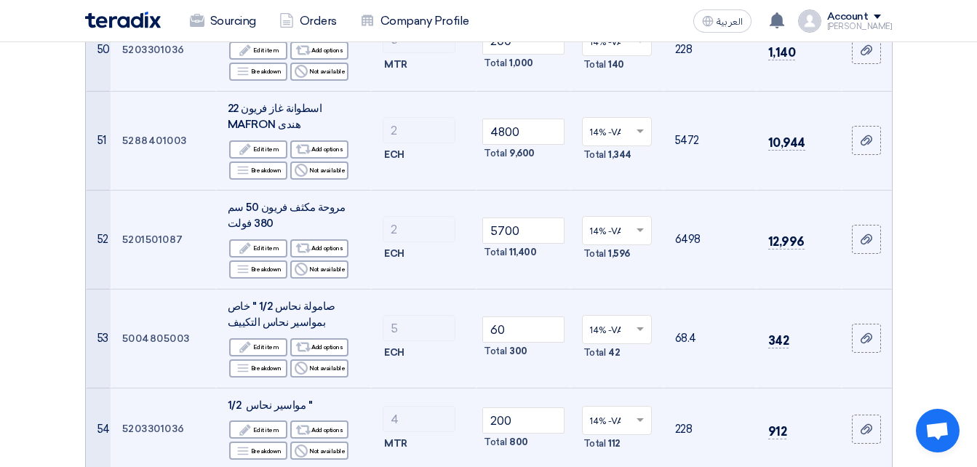
type input "4100"
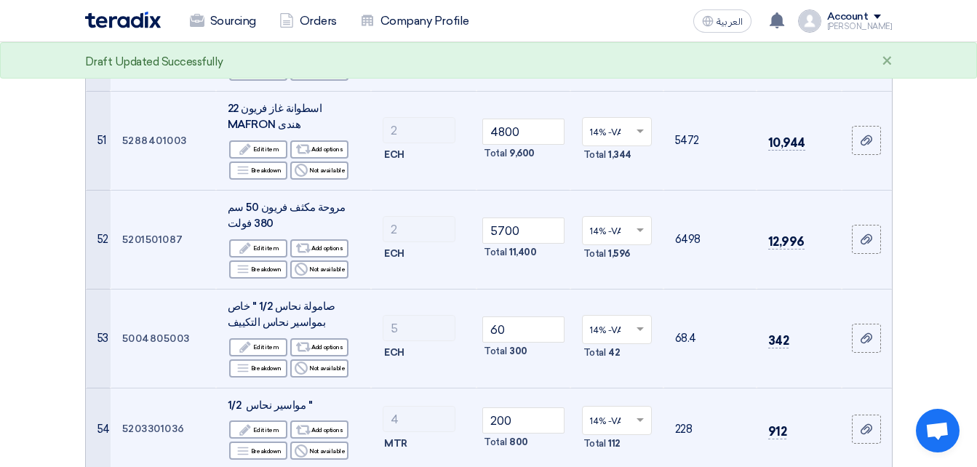
scroll to position [6066, 0]
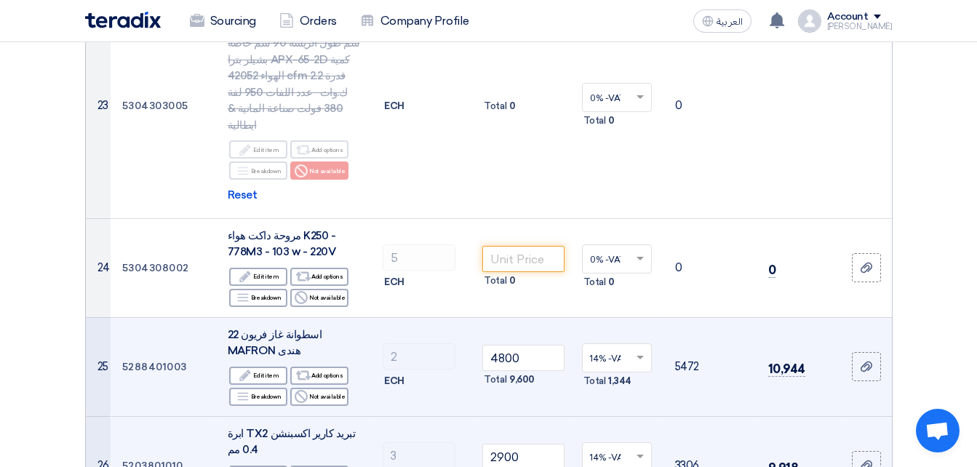
scroll to position [2764, 0]
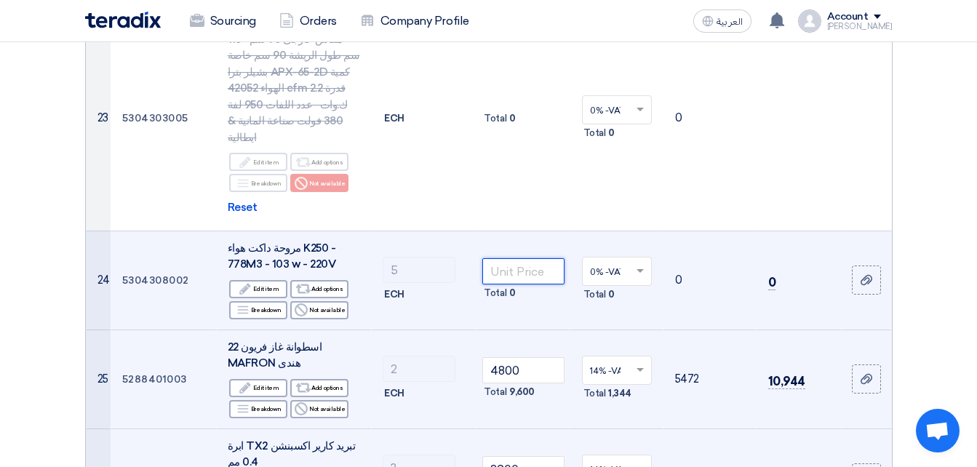
click at [521, 258] on input "number" at bounding box center [523, 271] width 82 height 26
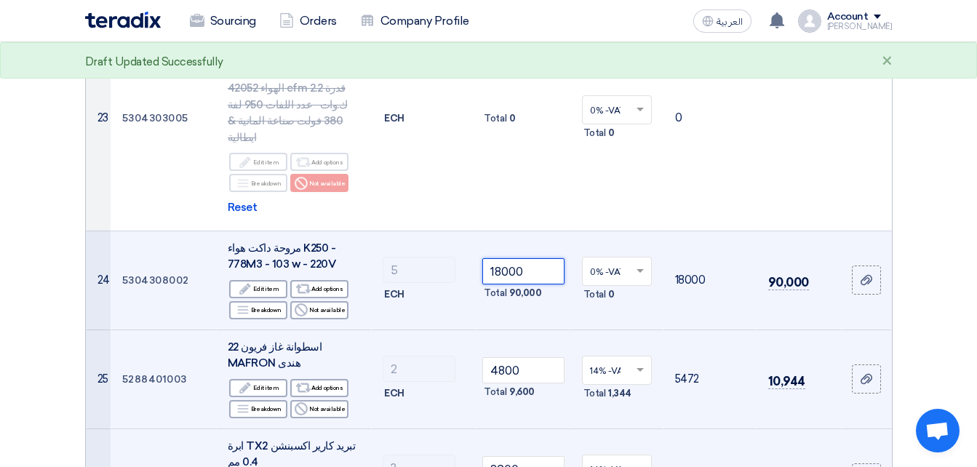
click at [639, 260] on div at bounding box center [617, 272] width 68 height 24
type input "18000"
click at [610, 319] on span "14% -VAT" at bounding box center [609, 324] width 38 height 10
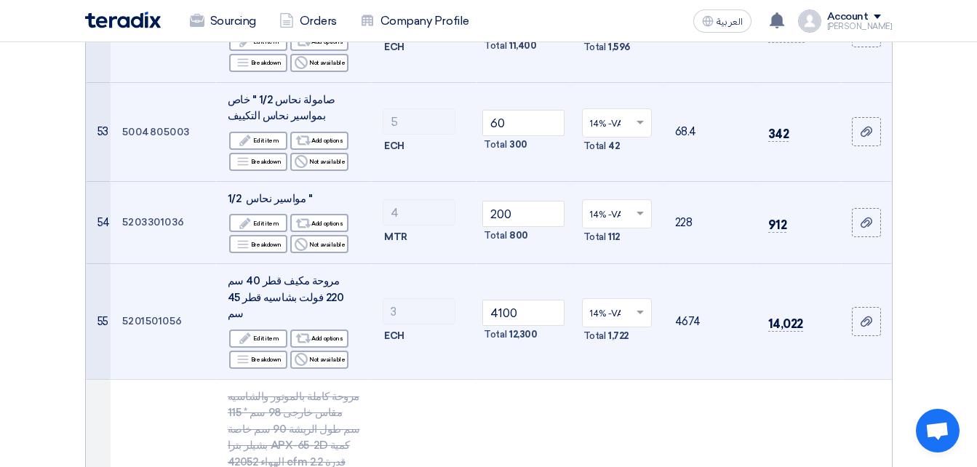
scroll to position [6510, 0]
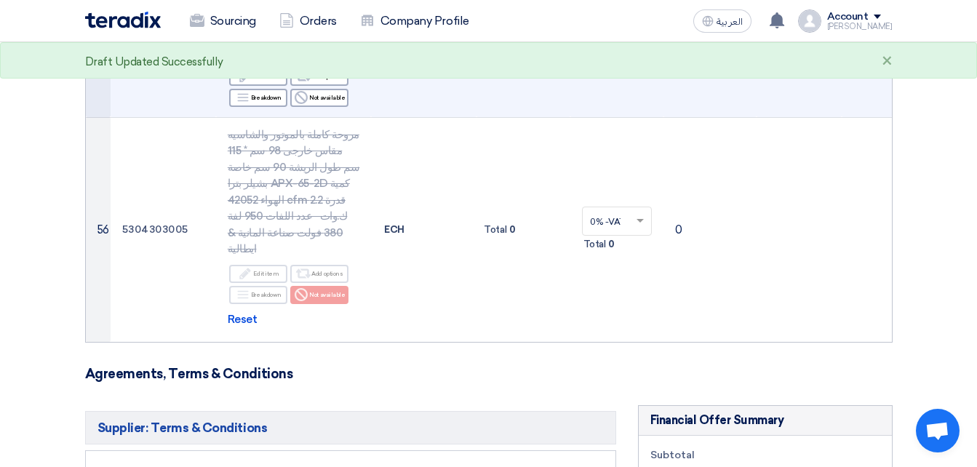
type input "[DATE]"
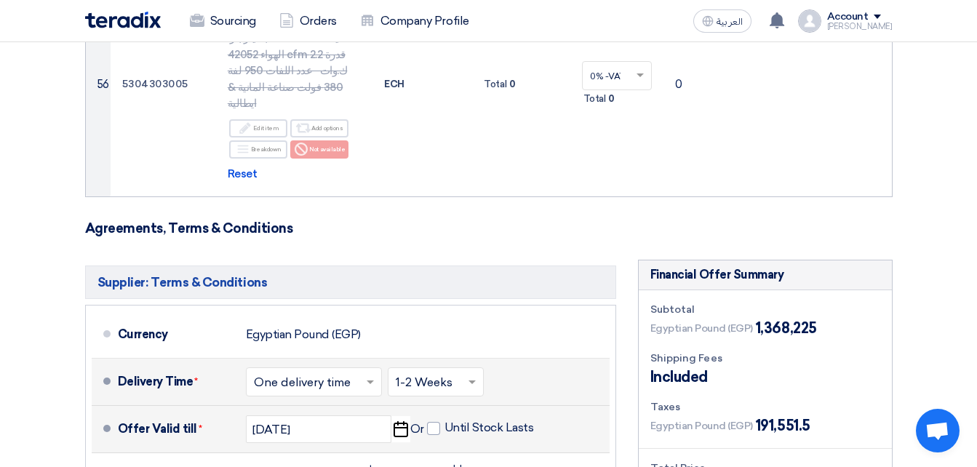
drag, startPoint x: 139, startPoint y: 282, endPoint x: 126, endPoint y: 288, distance: 14.3
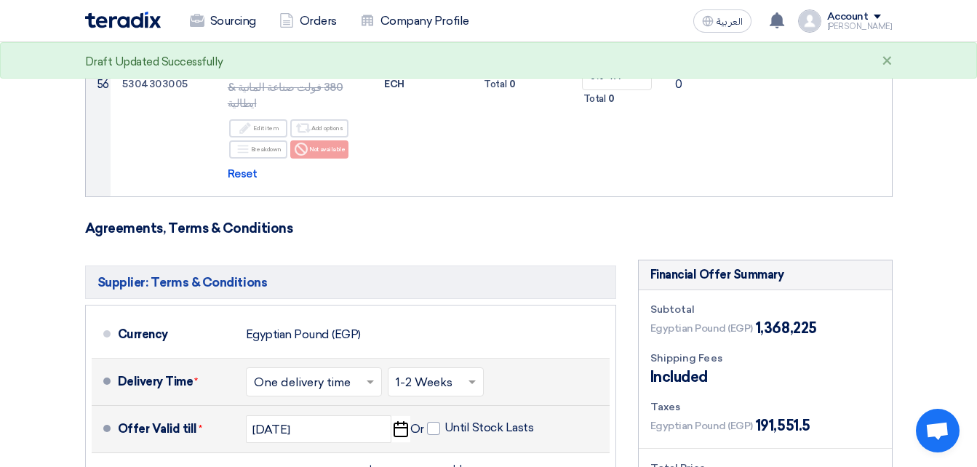
type input "70"
drag, startPoint x: 133, startPoint y: 327, endPoint x: 143, endPoint y: 327, distance: 10.2
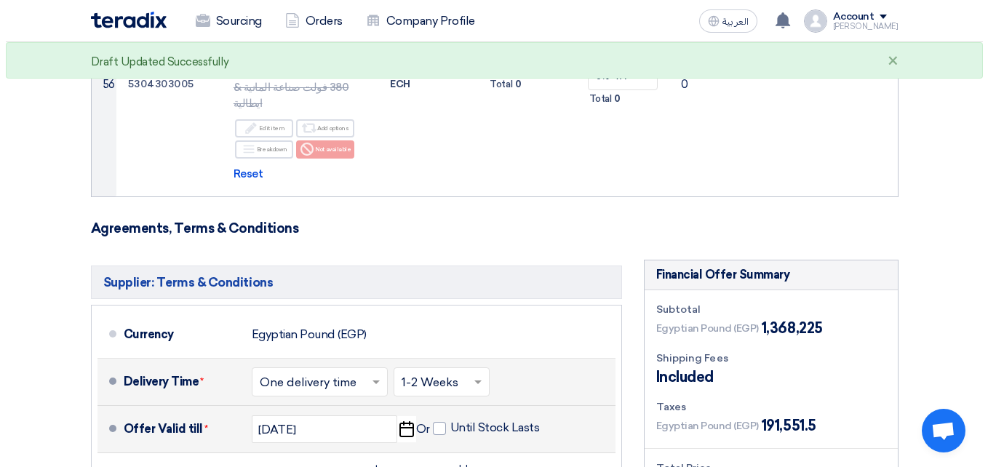
scroll to position [6684, 0]
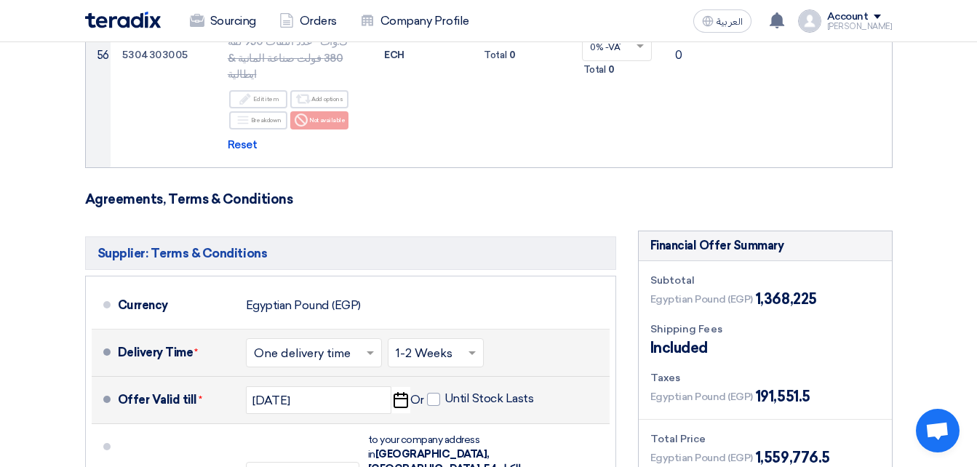
type input "30"
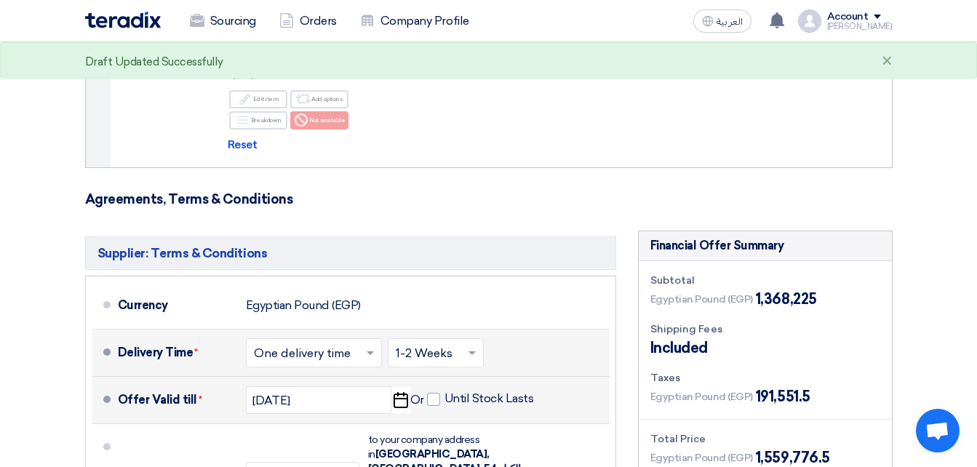
drag, startPoint x: 232, startPoint y: 293, endPoint x: 224, endPoint y: 295, distance: 8.1
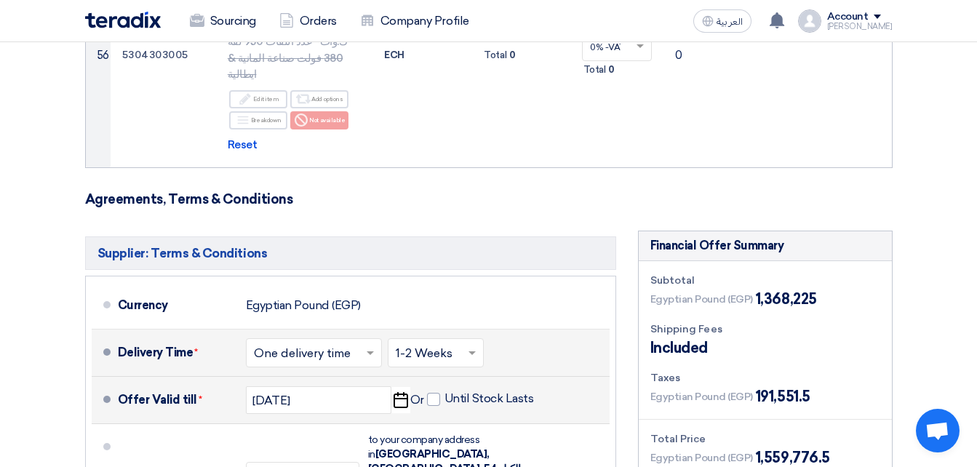
type input "20"
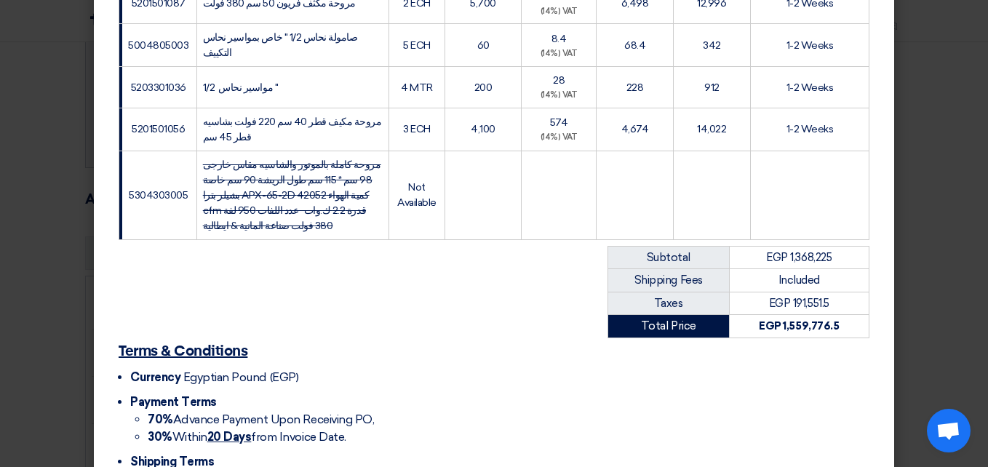
scroll to position [2696, 0]
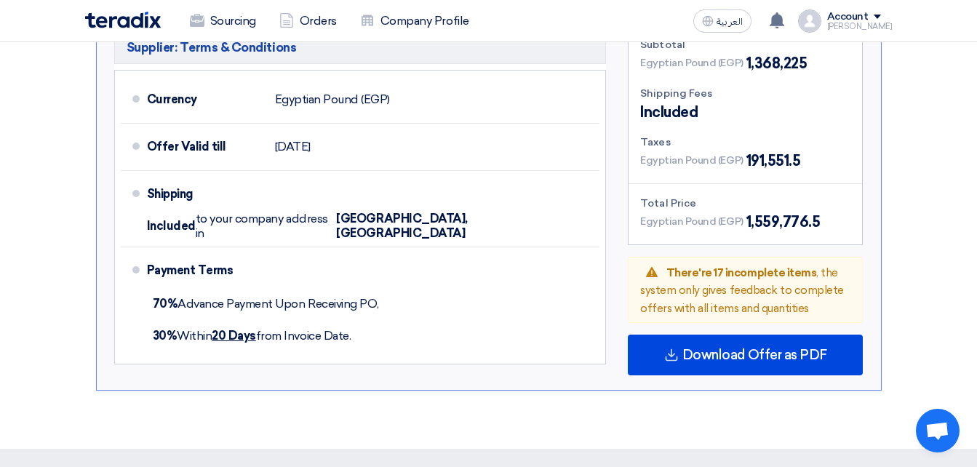
scroll to position [4601, 0]
